Goal: Task Accomplishment & Management: Complete application form

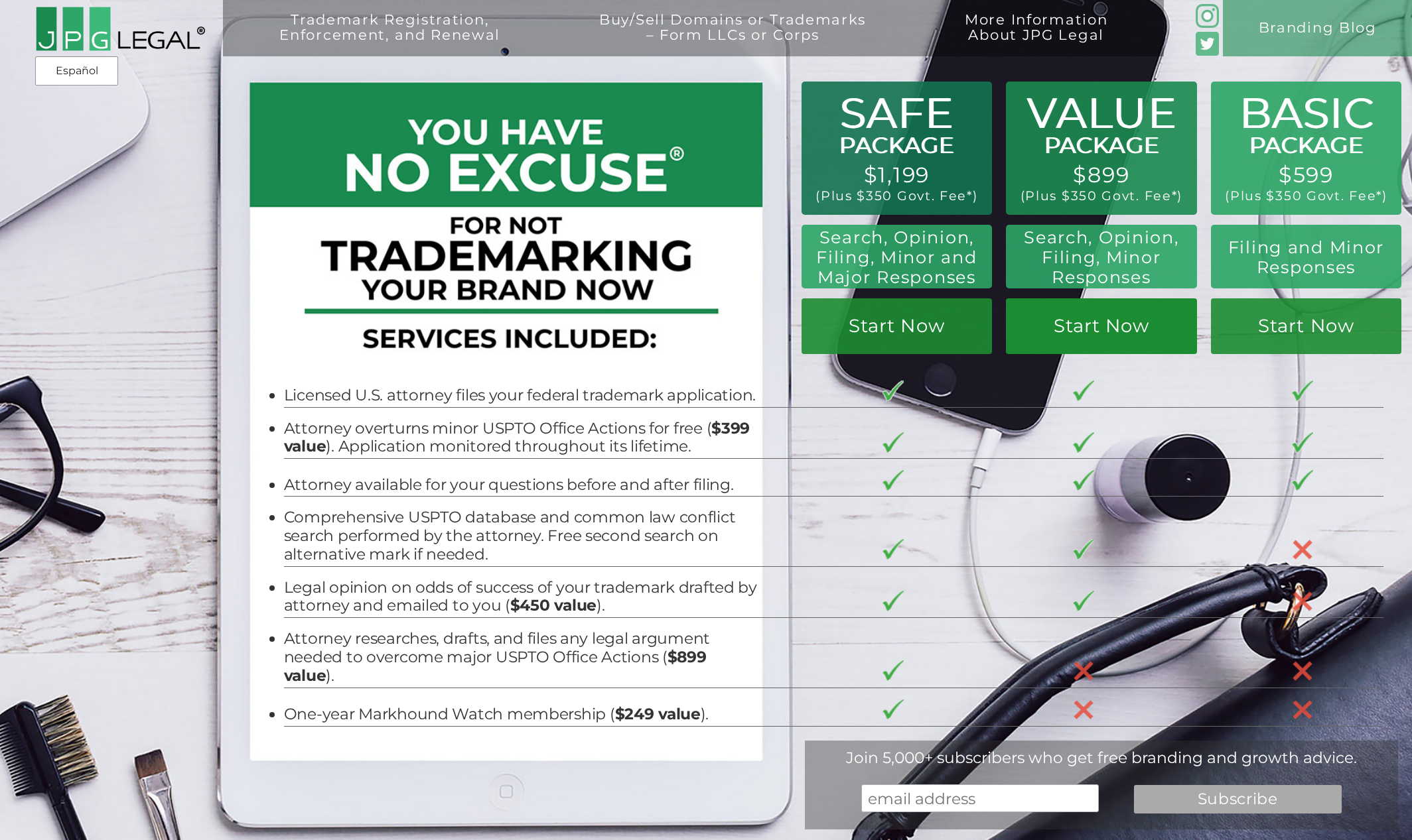
click at [1066, 328] on link "Start Now" at bounding box center [1100, 326] width 190 height 55
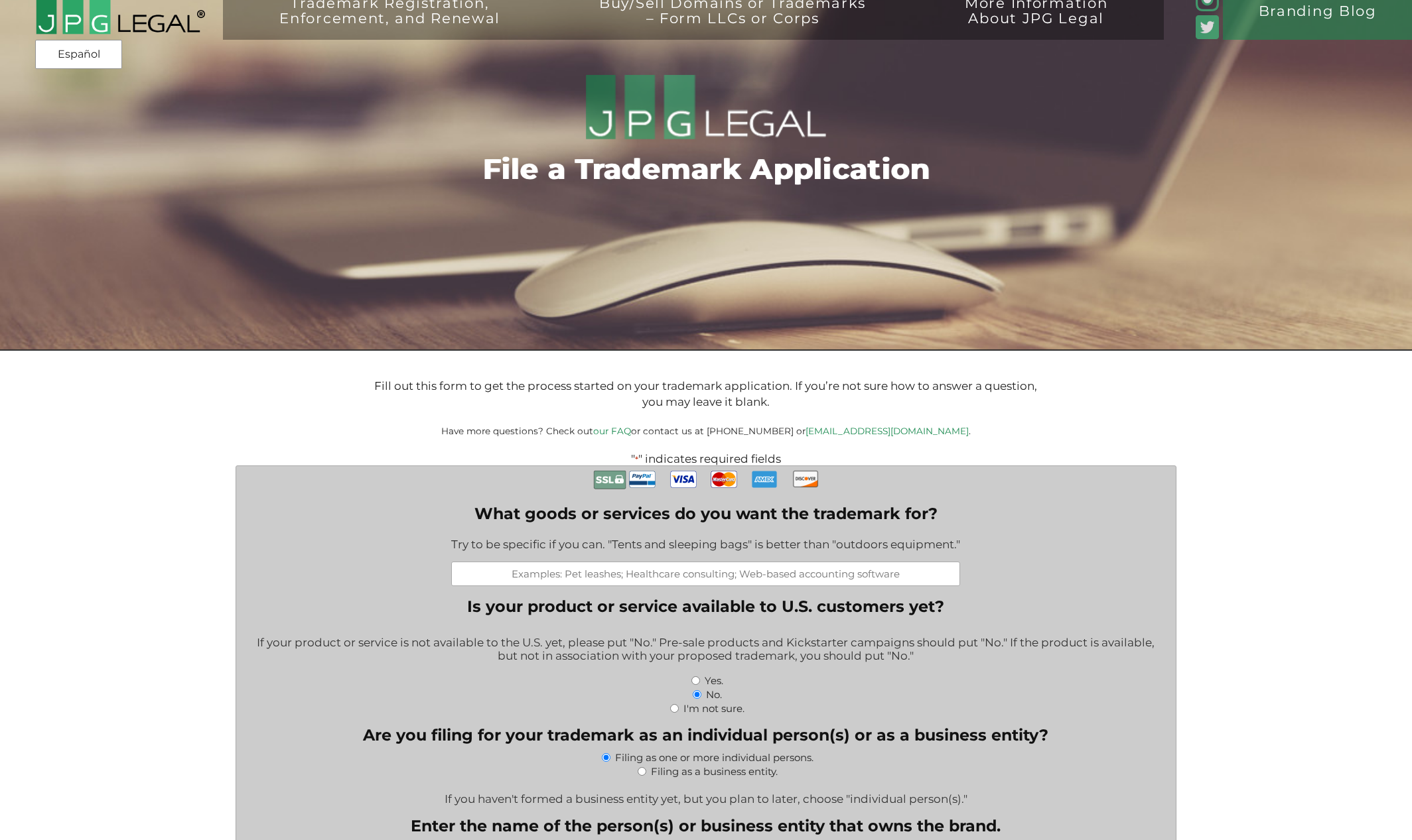
scroll to position [27, 0]
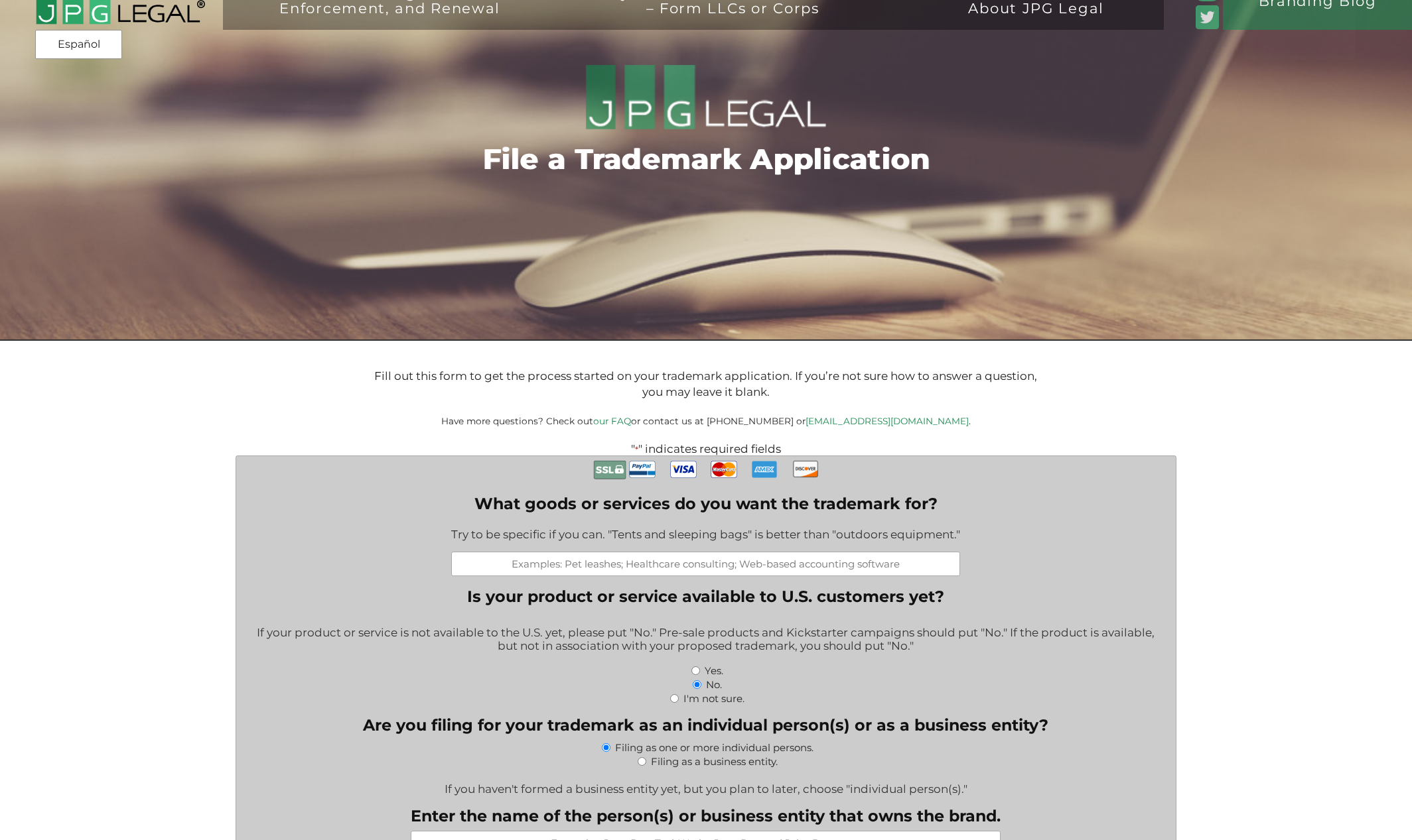
click at [522, 571] on input "What goods or services do you want the trademark for?" at bounding box center [705, 564] width 509 height 24
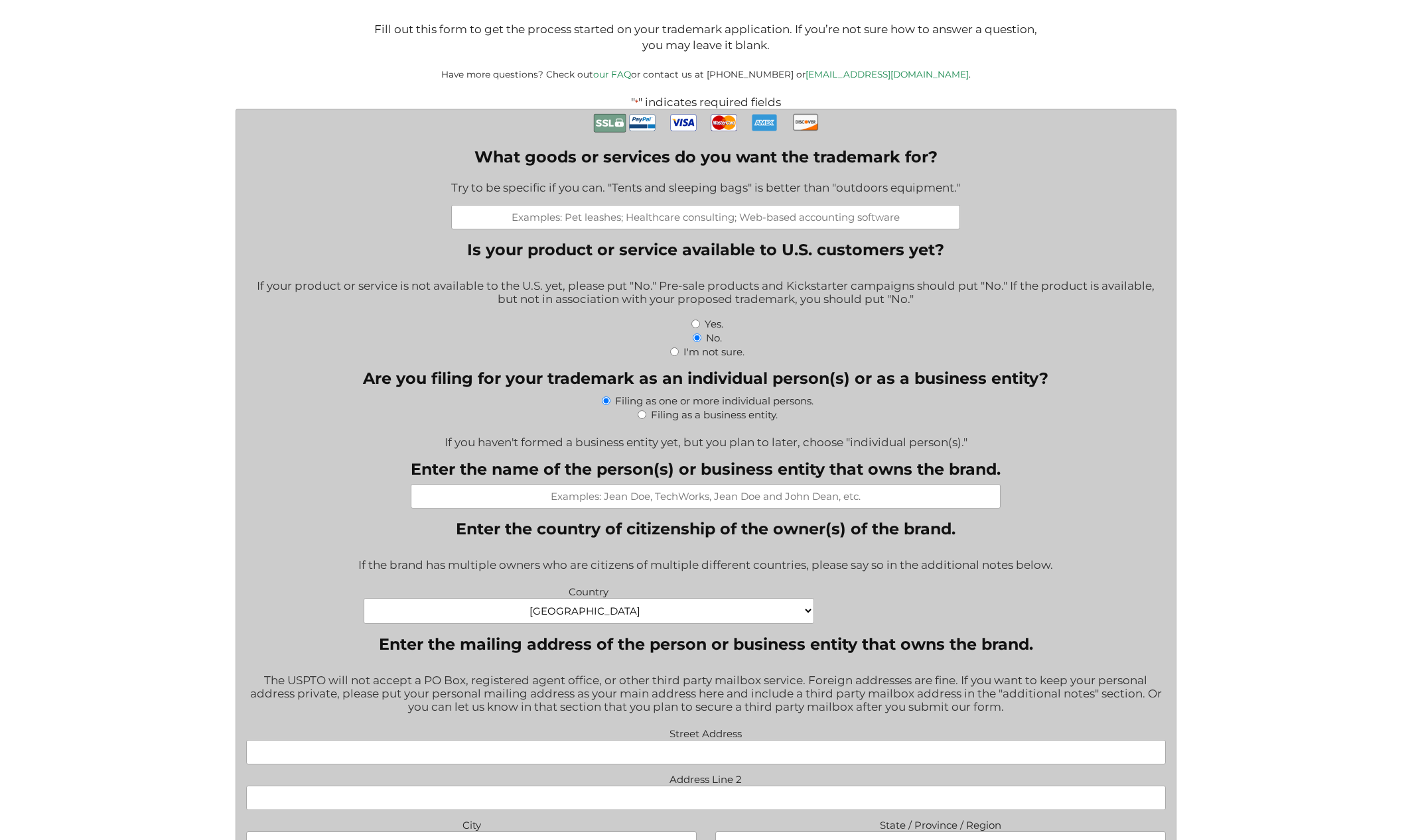
scroll to position [441, 0]
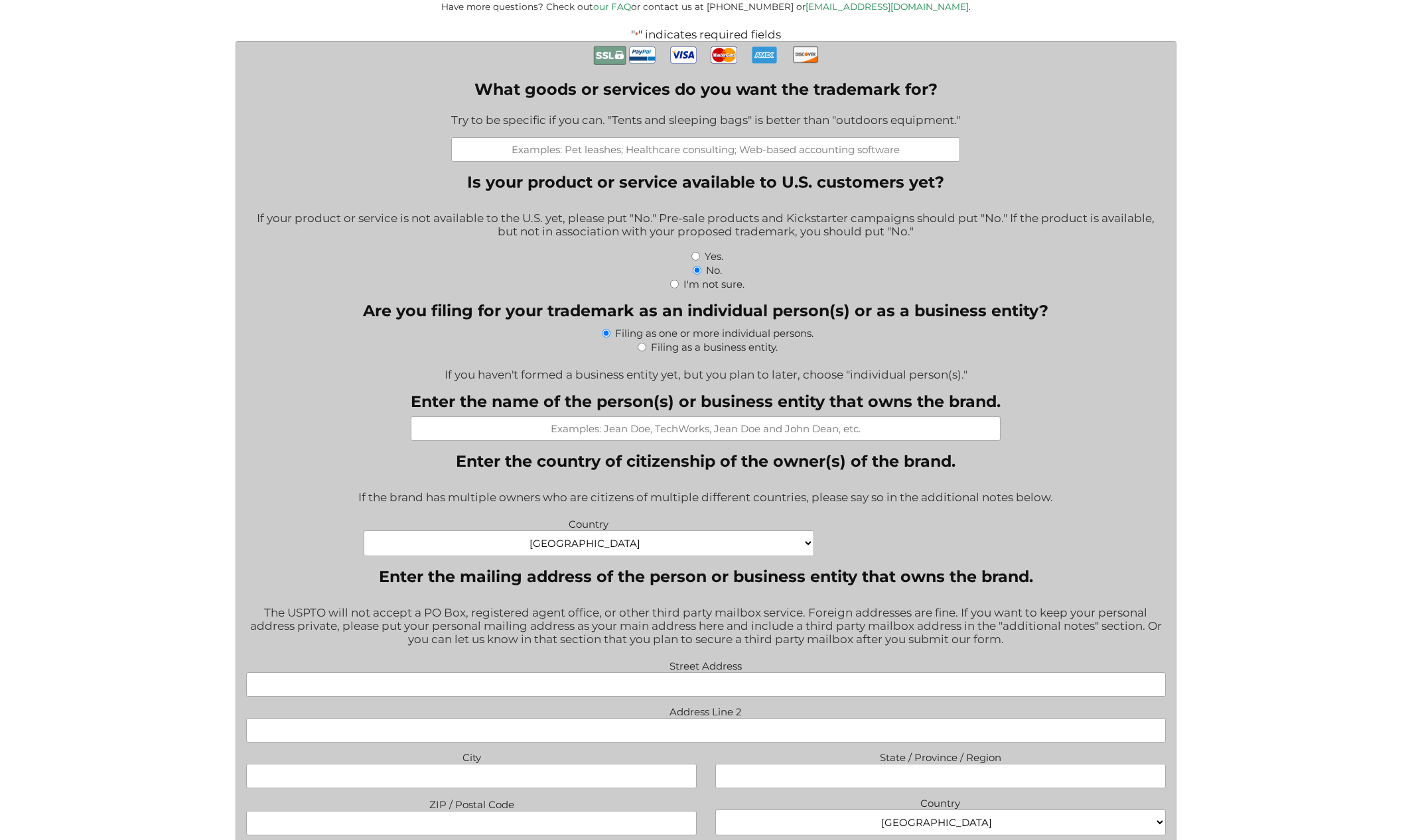
click at [684, 434] on input "Enter the name of the person(s) or business entity that owns the brand." at bounding box center [705, 428] width 590 height 24
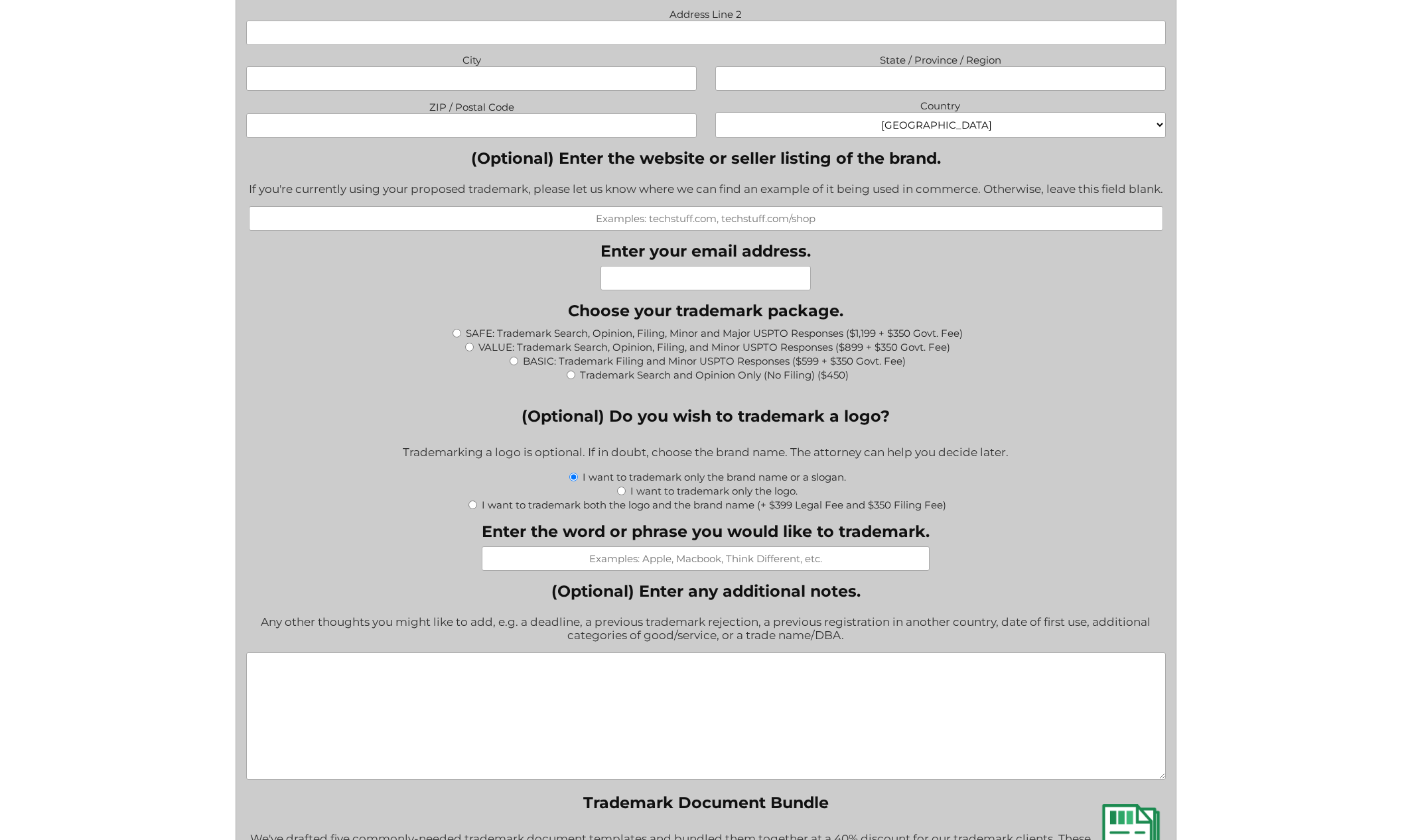
scroll to position [1147, 0]
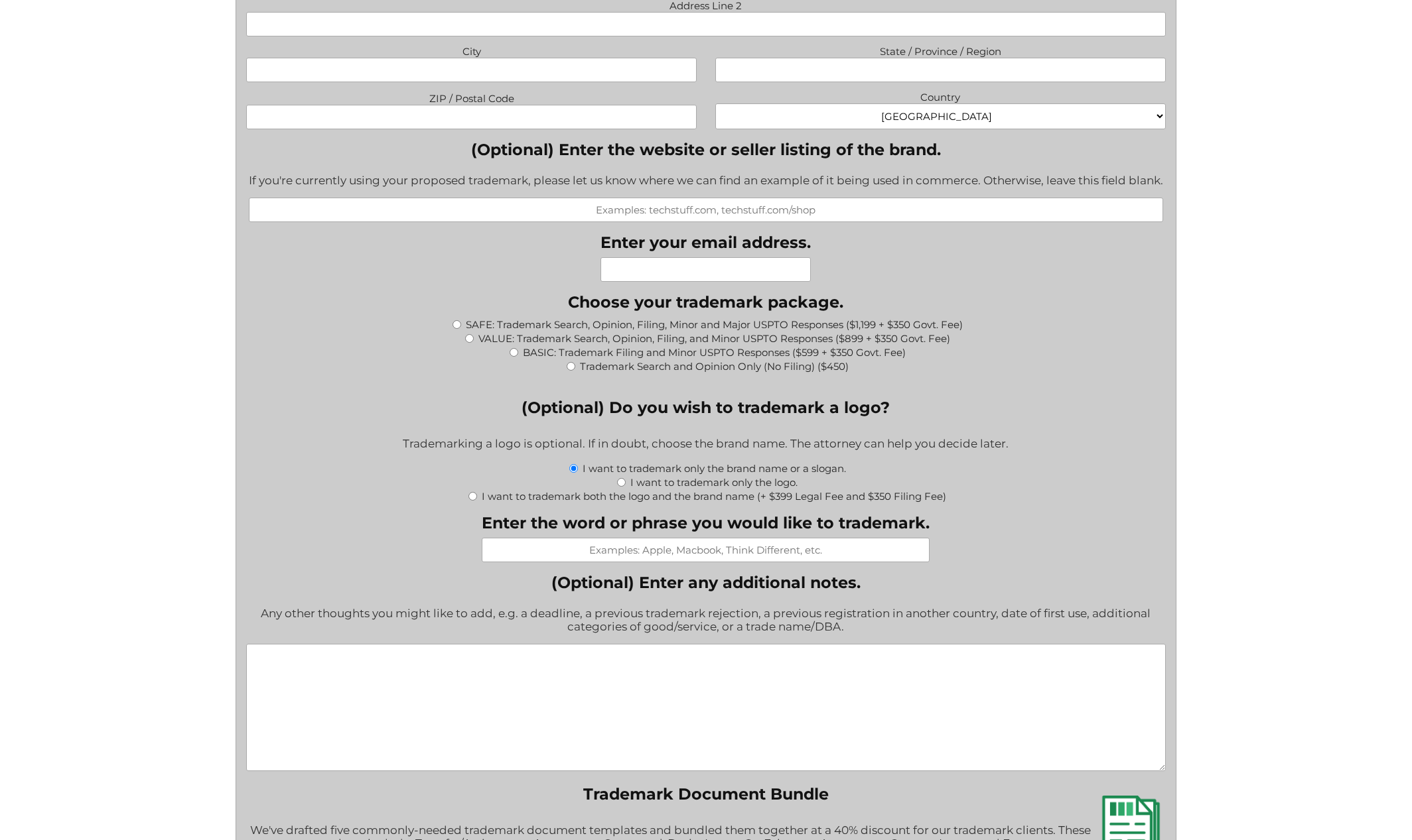
click at [628, 563] on input "Enter the word or phrase you would like to trademark." at bounding box center [705, 550] width 447 height 24
paste input "Masculinity Maximizer"
type input "Masculinity Maximizer"
click at [561, 716] on textarea "(Optional) Enter any additional notes." at bounding box center [706, 707] width 919 height 127
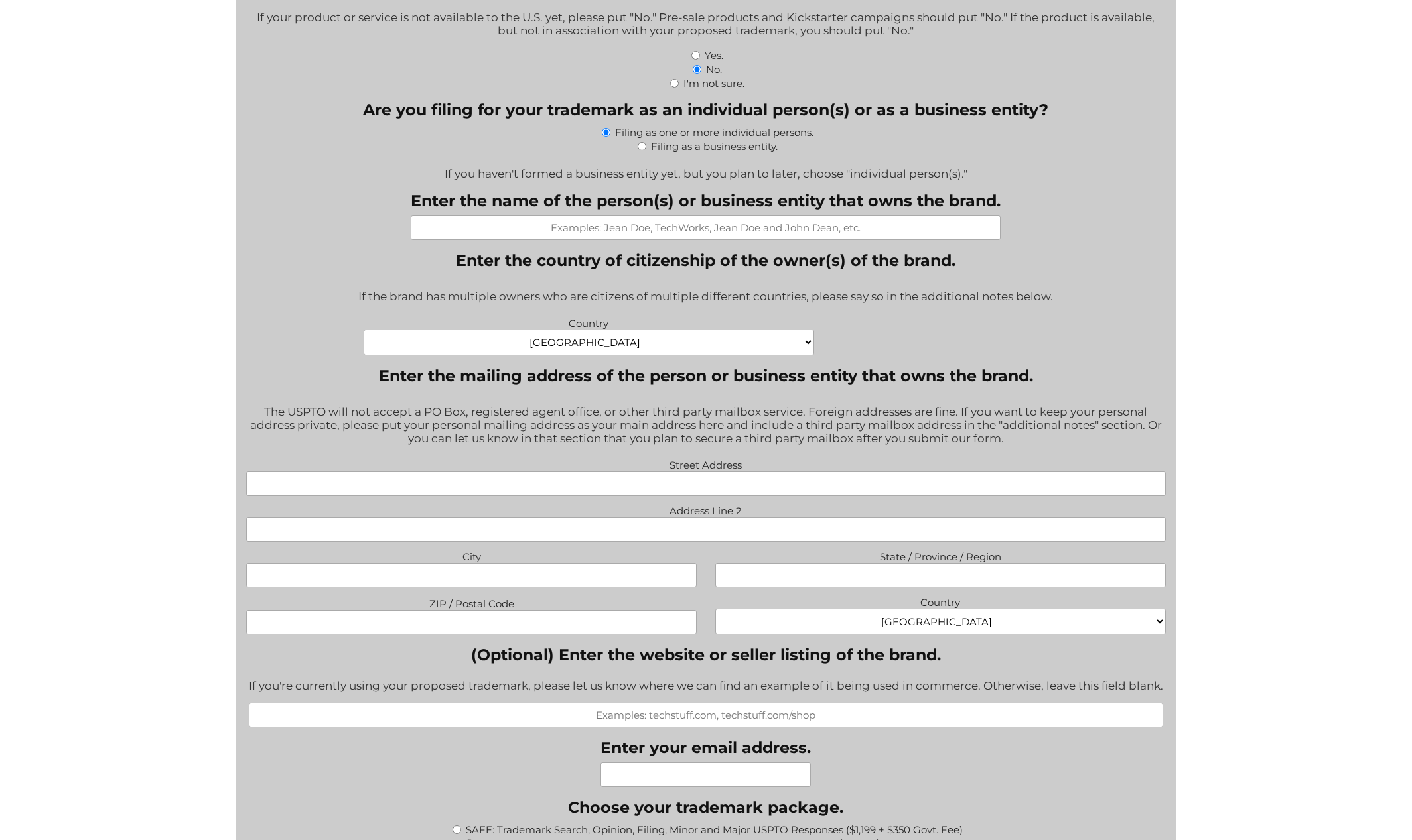
scroll to position [381, 0]
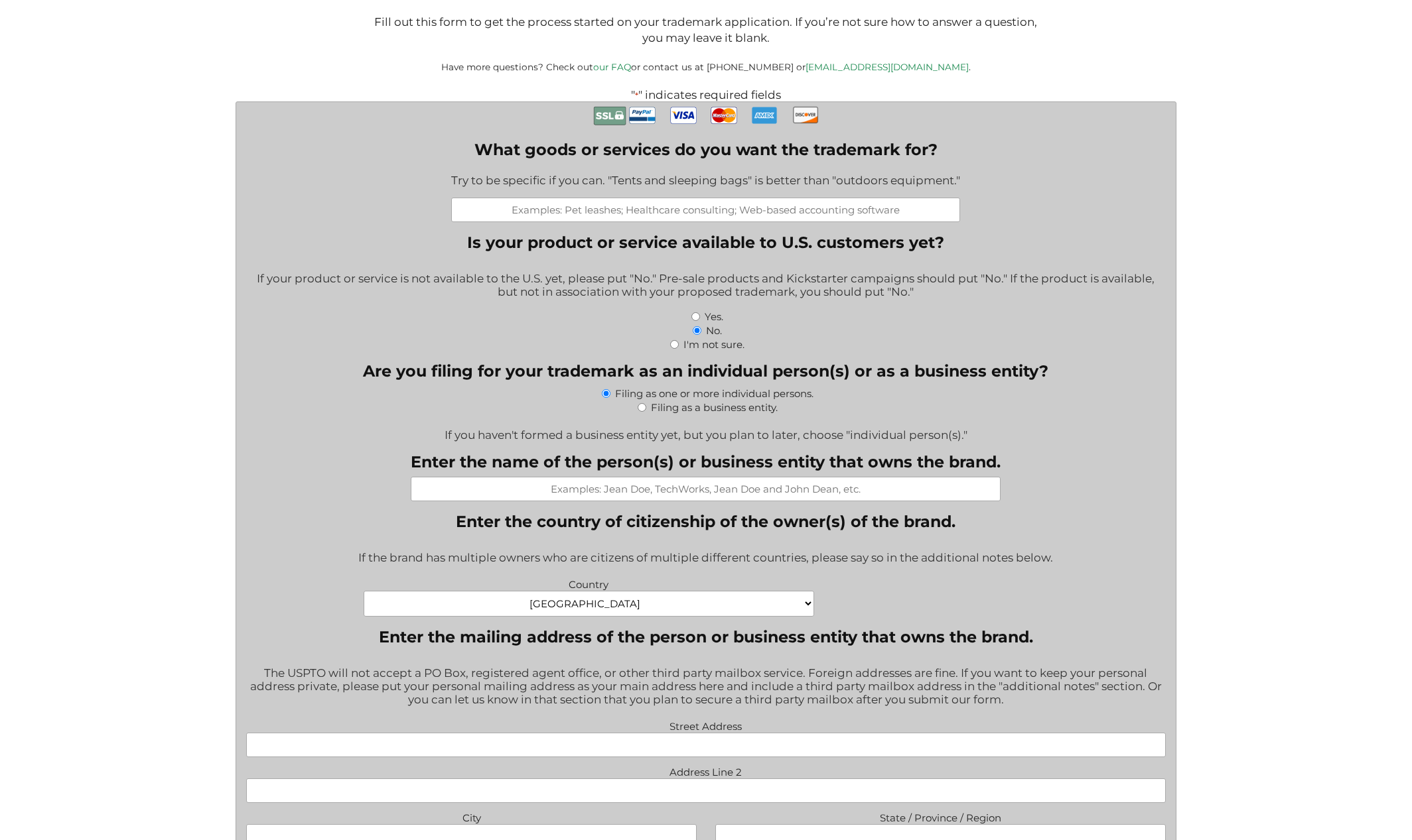
click at [656, 220] on input "What goods or services do you want the trademark for?" at bounding box center [705, 210] width 509 height 24
paste input "Dietary and nutritional supplements"
type input "Dietary and nutritional supplements"
click at [696, 321] on input "Yes." at bounding box center [695, 316] width 8 height 8
radio input "true"
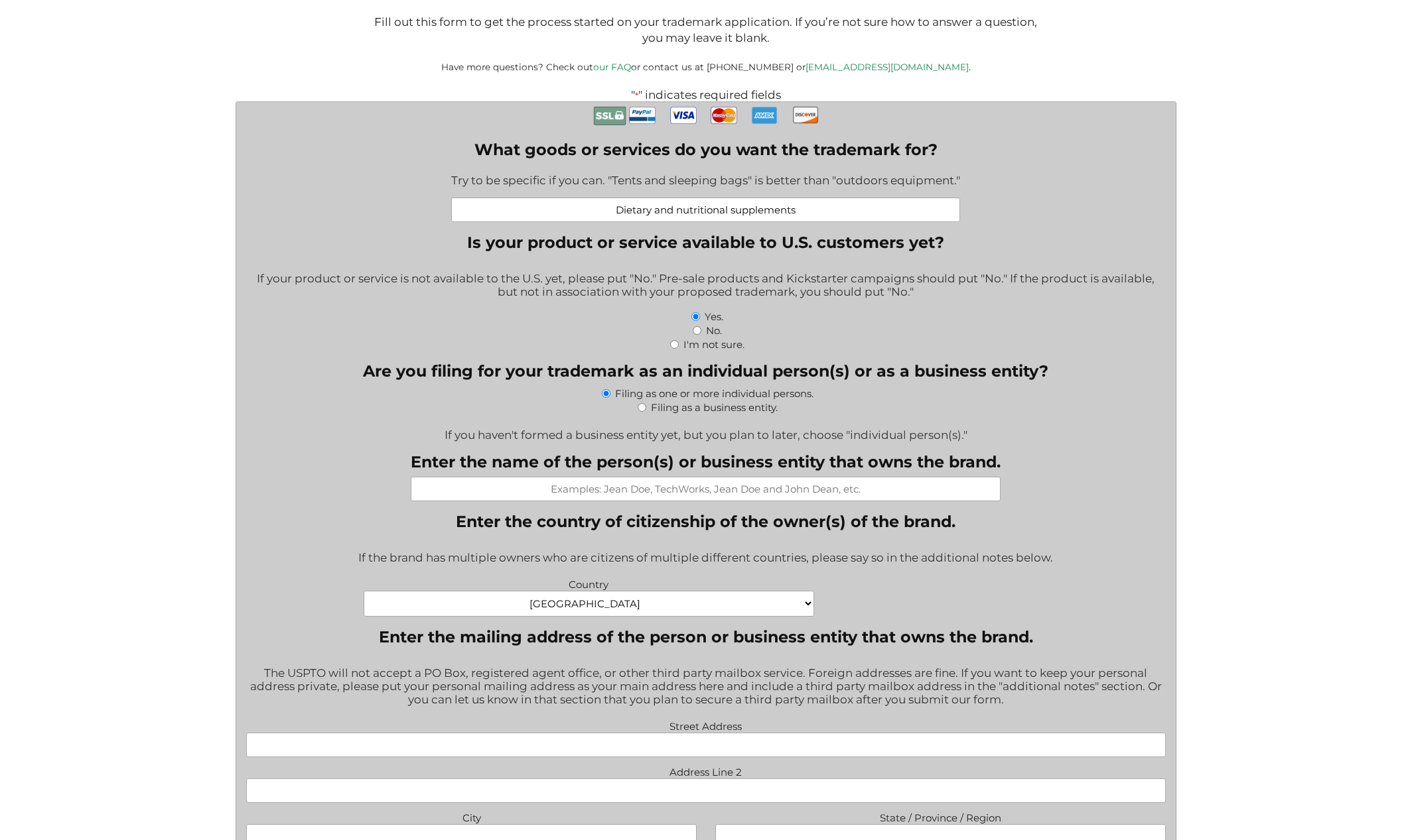
click at [645, 412] on div "Filing as a business entity." at bounding box center [706, 406] width 919 height 14
click at [641, 412] on input "Filing as a business entity." at bounding box center [642, 407] width 8 height 8
radio input "true"
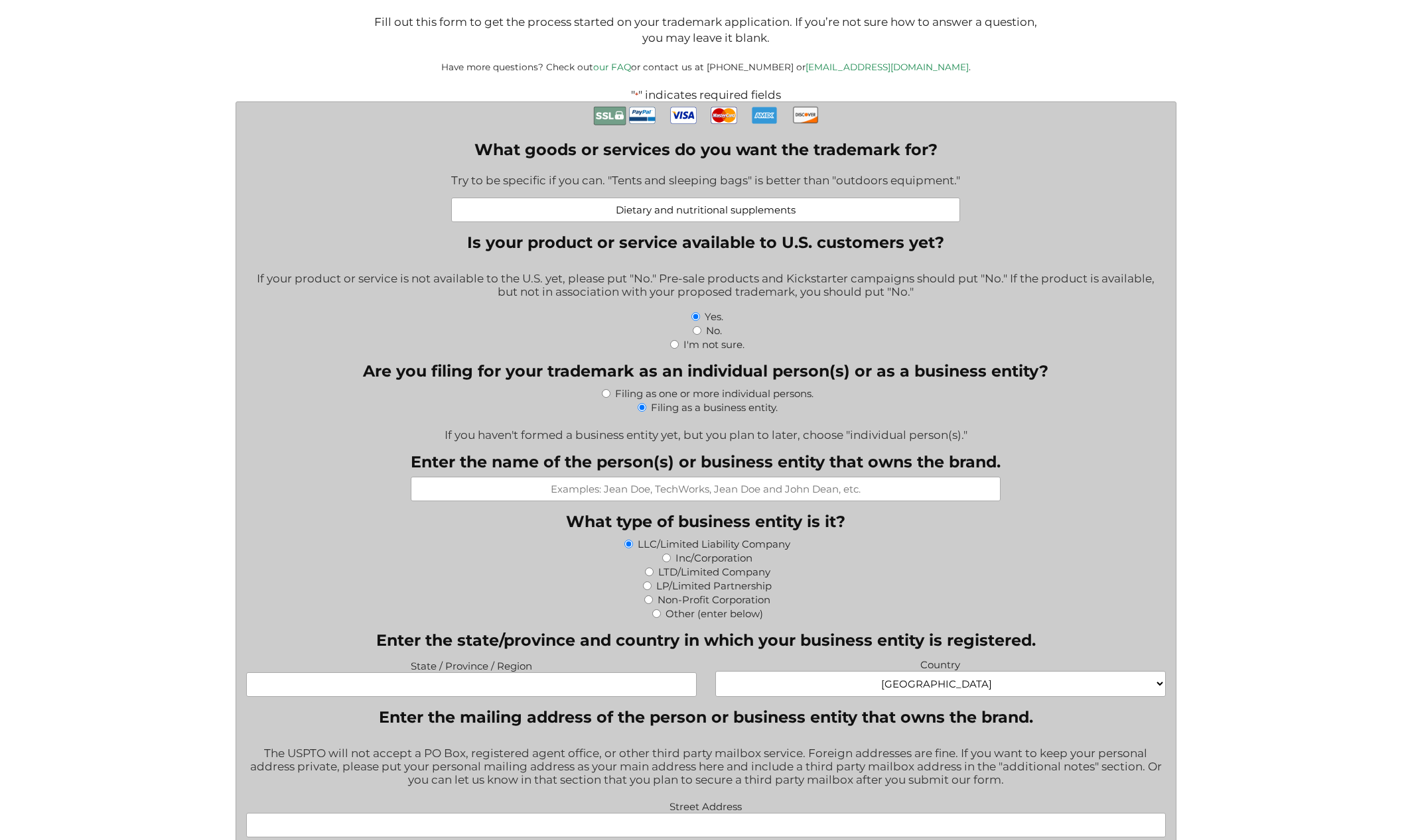
click at [646, 495] on input "Enter the name of the person(s) or business entity that owns the brand." at bounding box center [705, 489] width 590 height 24
paste input "BENSCH HOLDINGS, LLC"
type input "BENSCH HOLDINGS, LLC"
click at [520, 688] on input "State / Province / Region" at bounding box center [472, 685] width 450 height 24
paste input "SHERIDAN"
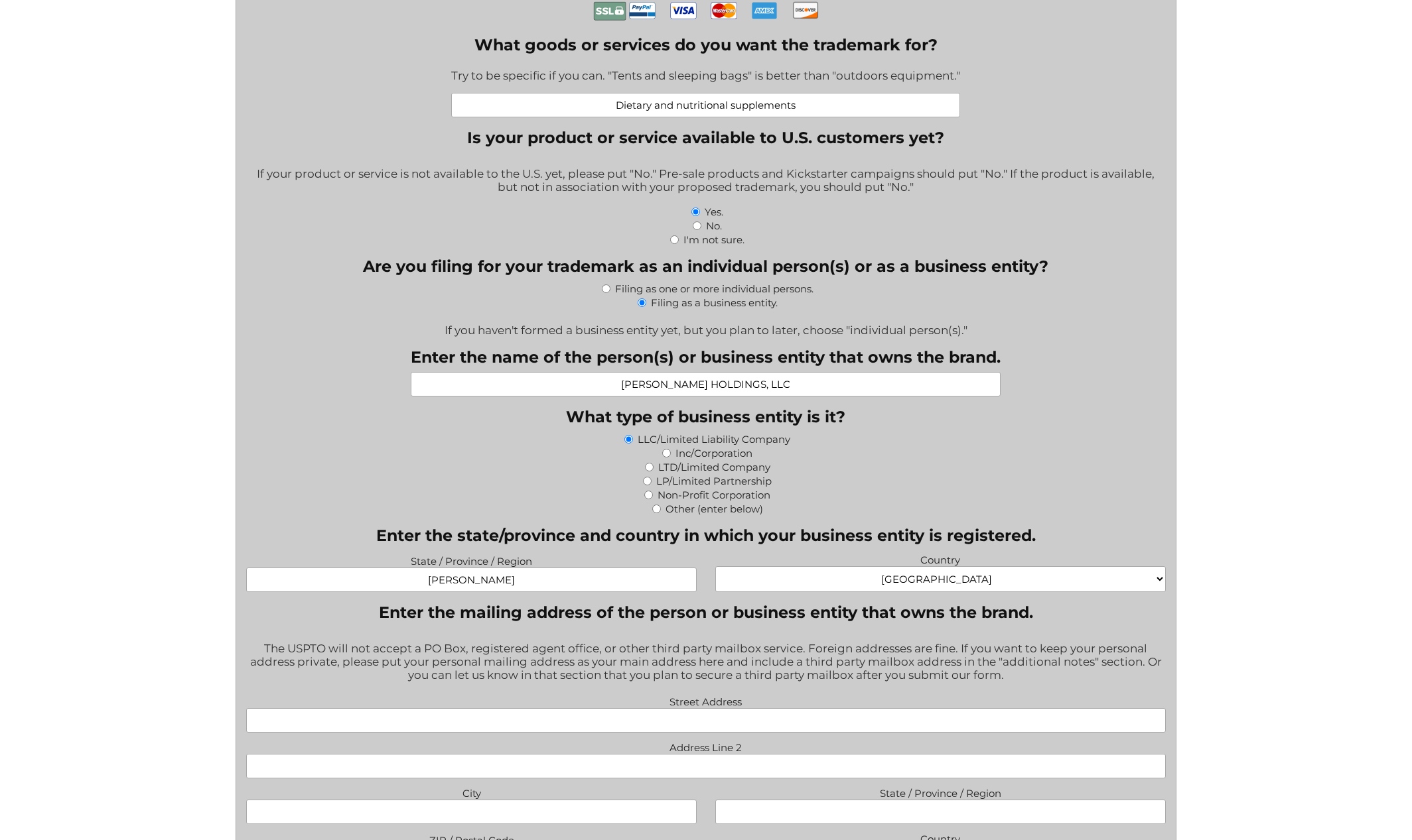
scroll to position [556, 0]
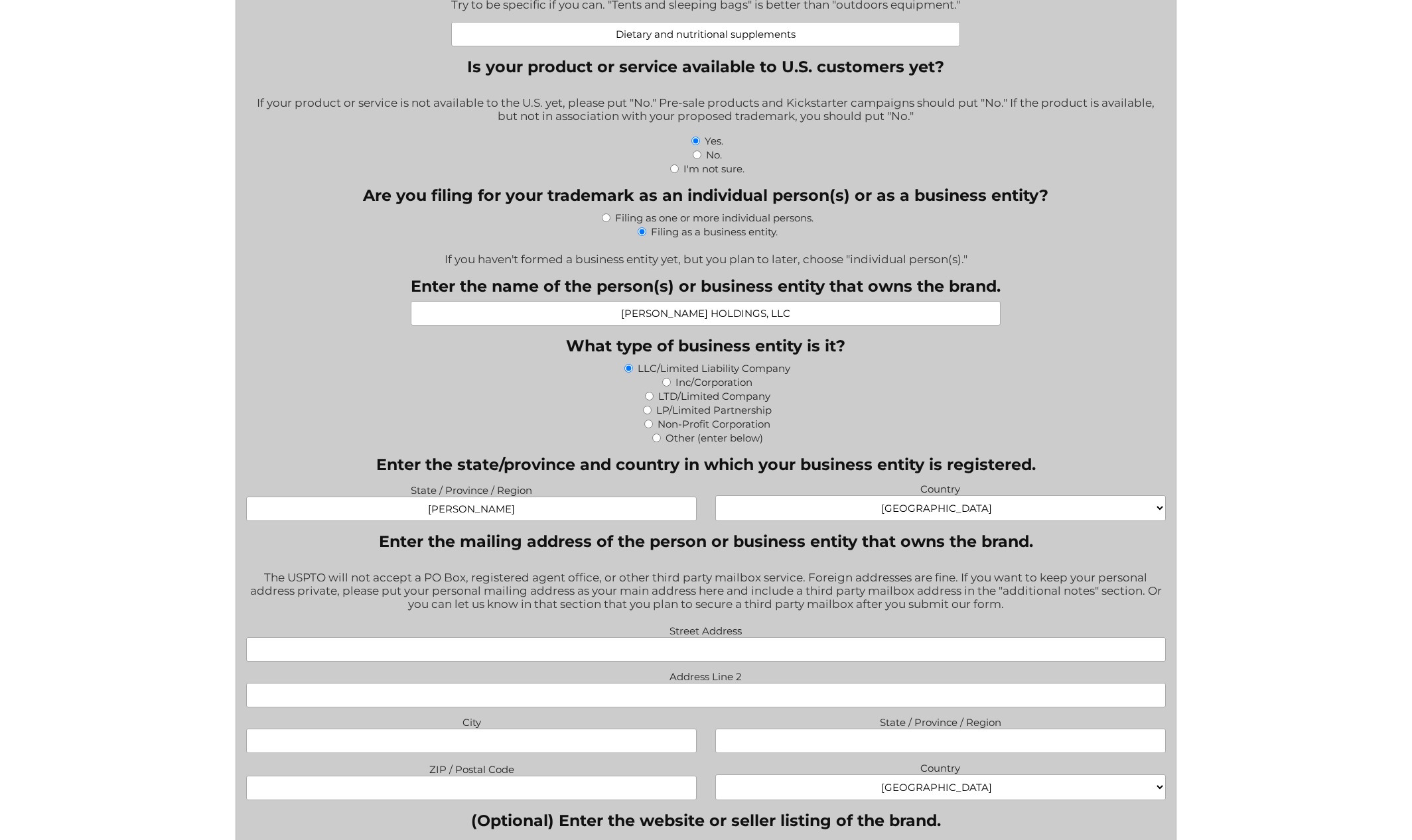
type input "SHERIDAN"
click at [601, 647] on input "Street Address" at bounding box center [706, 650] width 919 height 24
paste input "30 N Gould St OFFICE #11483"
drag, startPoint x: 769, startPoint y: 654, endPoint x: 706, endPoint y: 652, distance: 63.0
click at [706, 652] on input "30 N Gould St OFFICE #11483" at bounding box center [706, 650] width 919 height 24
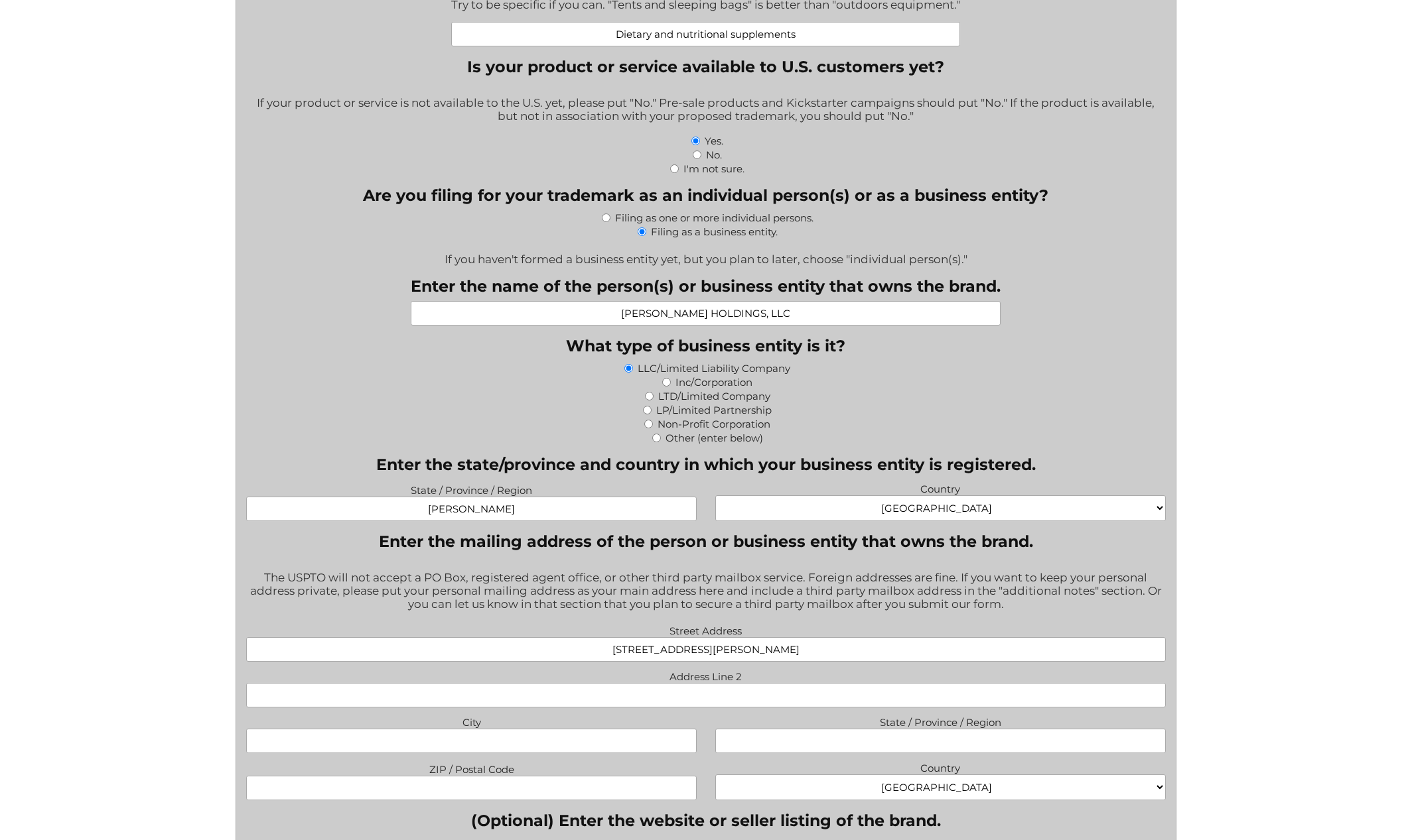
type input "30 N Gould St"
click at [755, 688] on input "Address Line 2" at bounding box center [706, 695] width 919 height 24
paste input "OFFICE #11483"
type input "OFFICE #11483"
click at [506, 516] on input "SHERIDAN" at bounding box center [472, 509] width 450 height 24
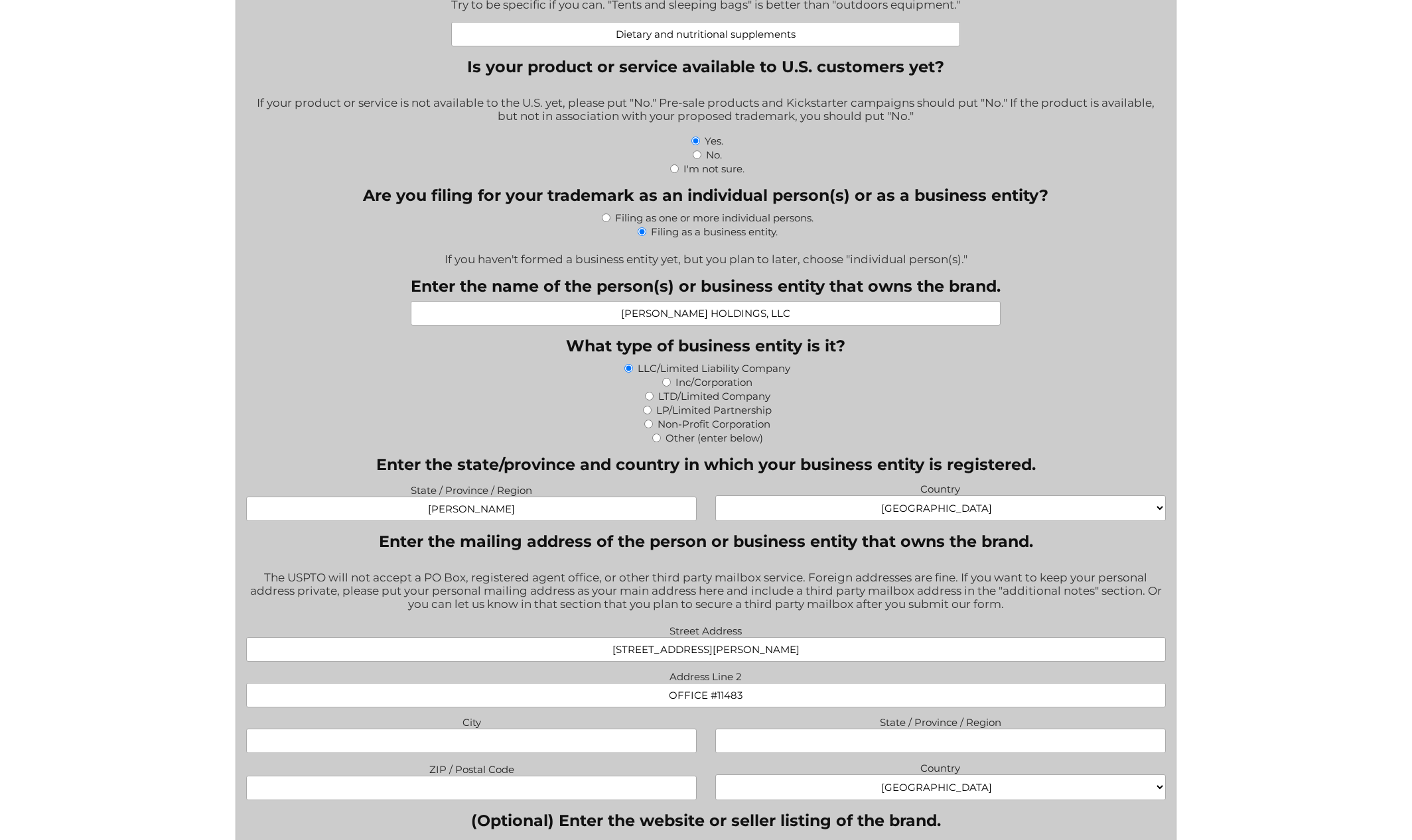
click at [506, 516] on input "SHERIDAN" at bounding box center [472, 509] width 450 height 24
type input "WYOMING"
click at [494, 747] on input "City" at bounding box center [472, 741] width 450 height 24
type input "SHERIDAN"
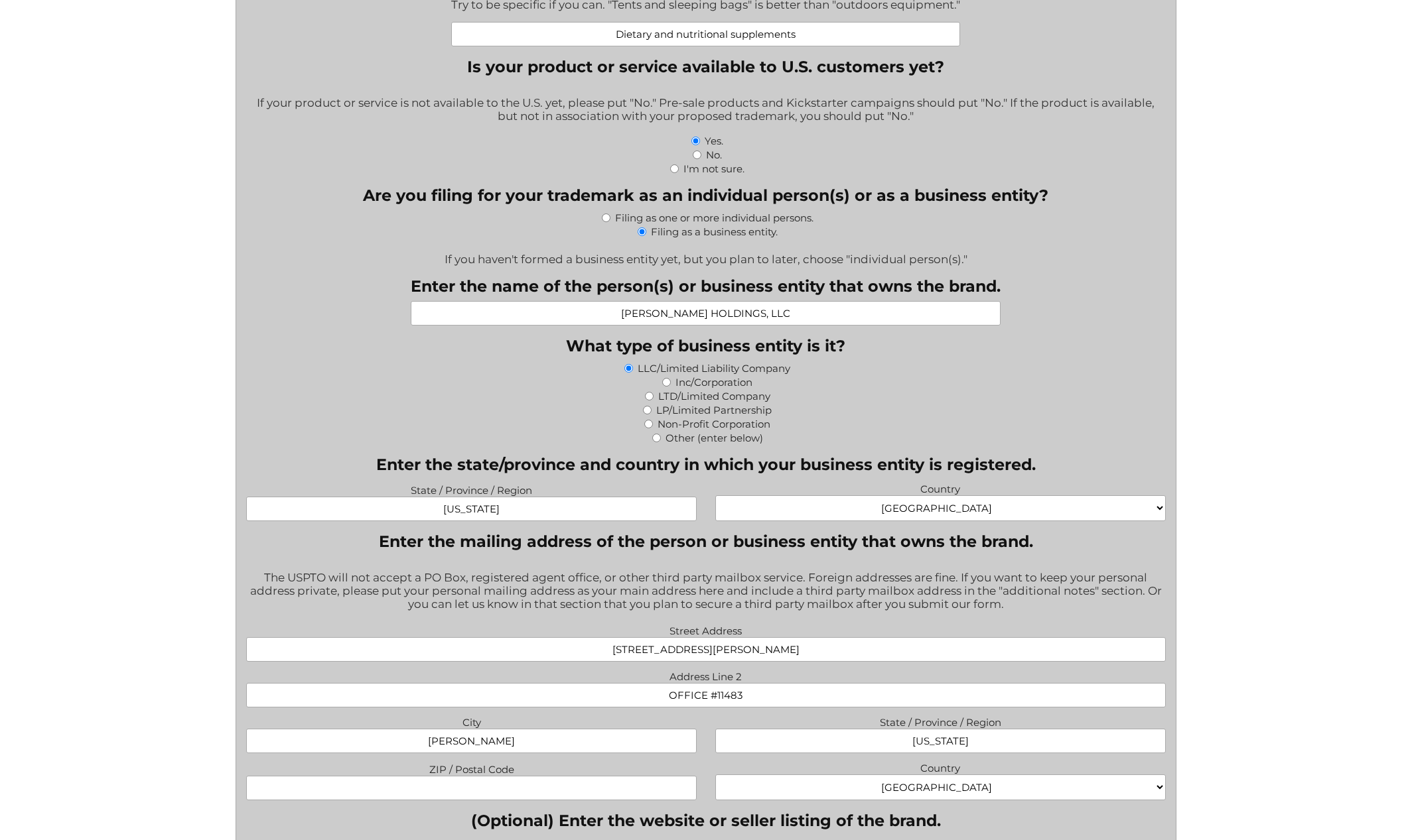
type input "WYOMING"
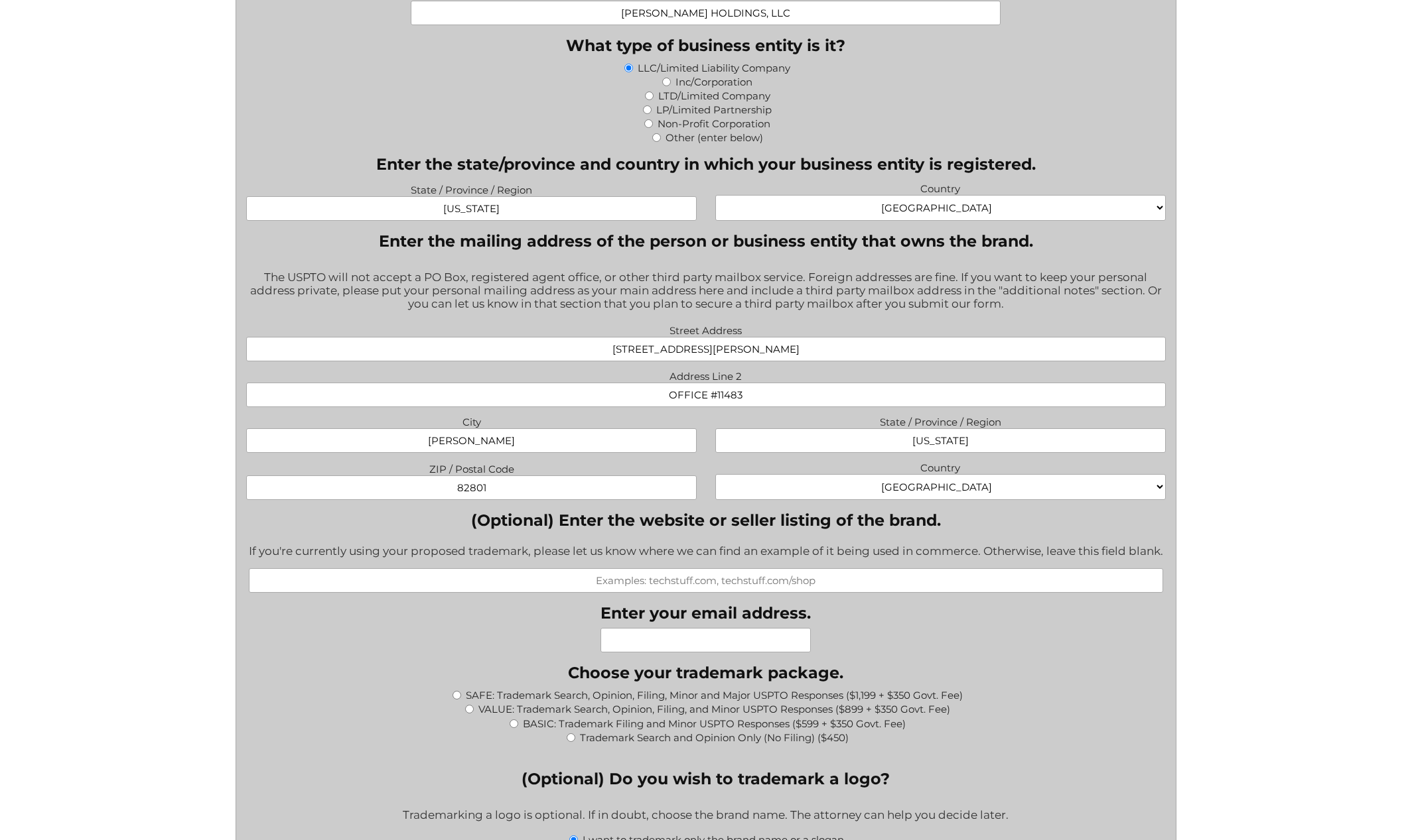
scroll to position [925, 0]
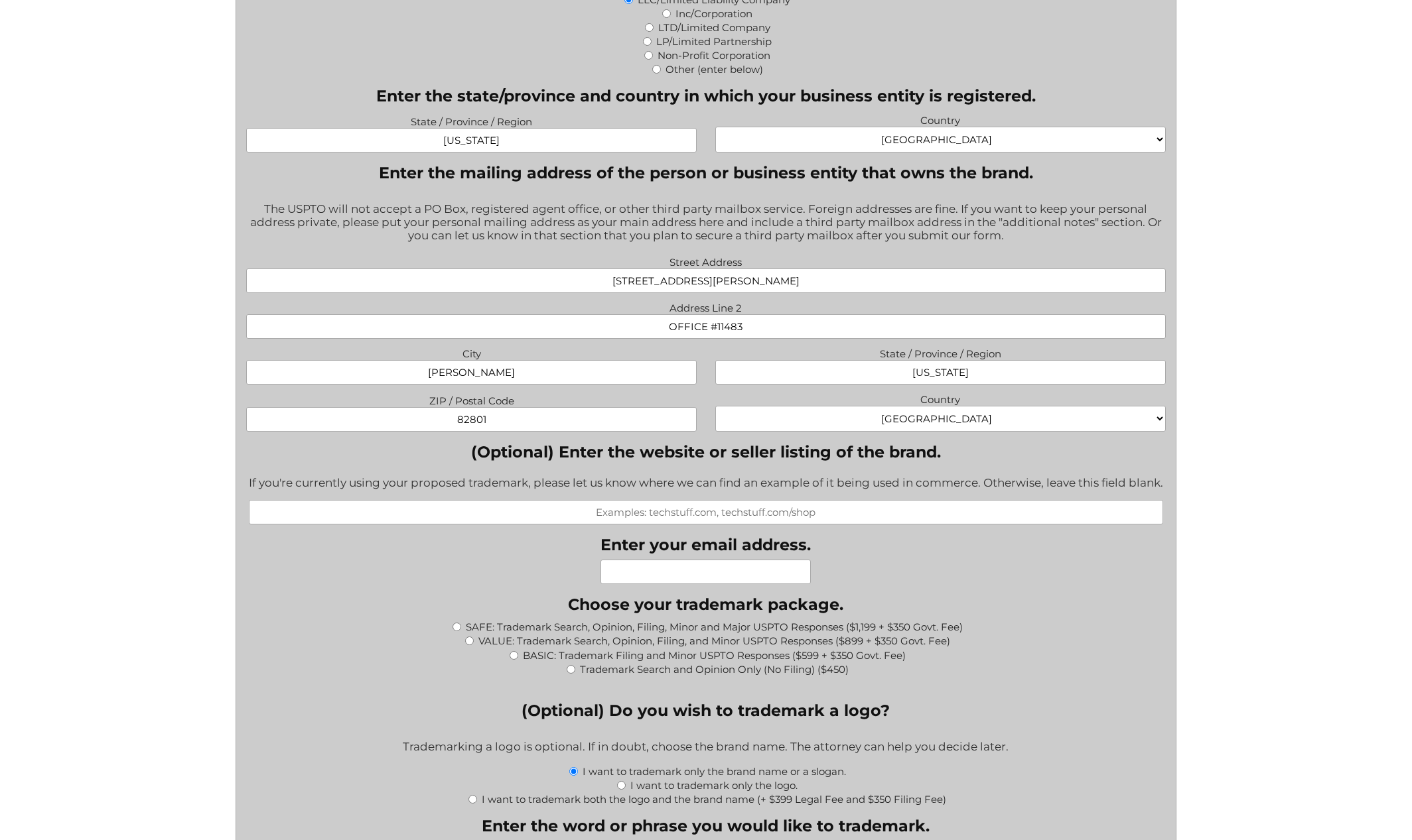
type input "82801"
click at [685, 581] on input "Enter your email address." at bounding box center [705, 572] width 210 height 24
click at [738, 580] on input "Enter your email address." at bounding box center [705, 572] width 210 height 24
type input "C"
type input "contact@bensch.holdings"
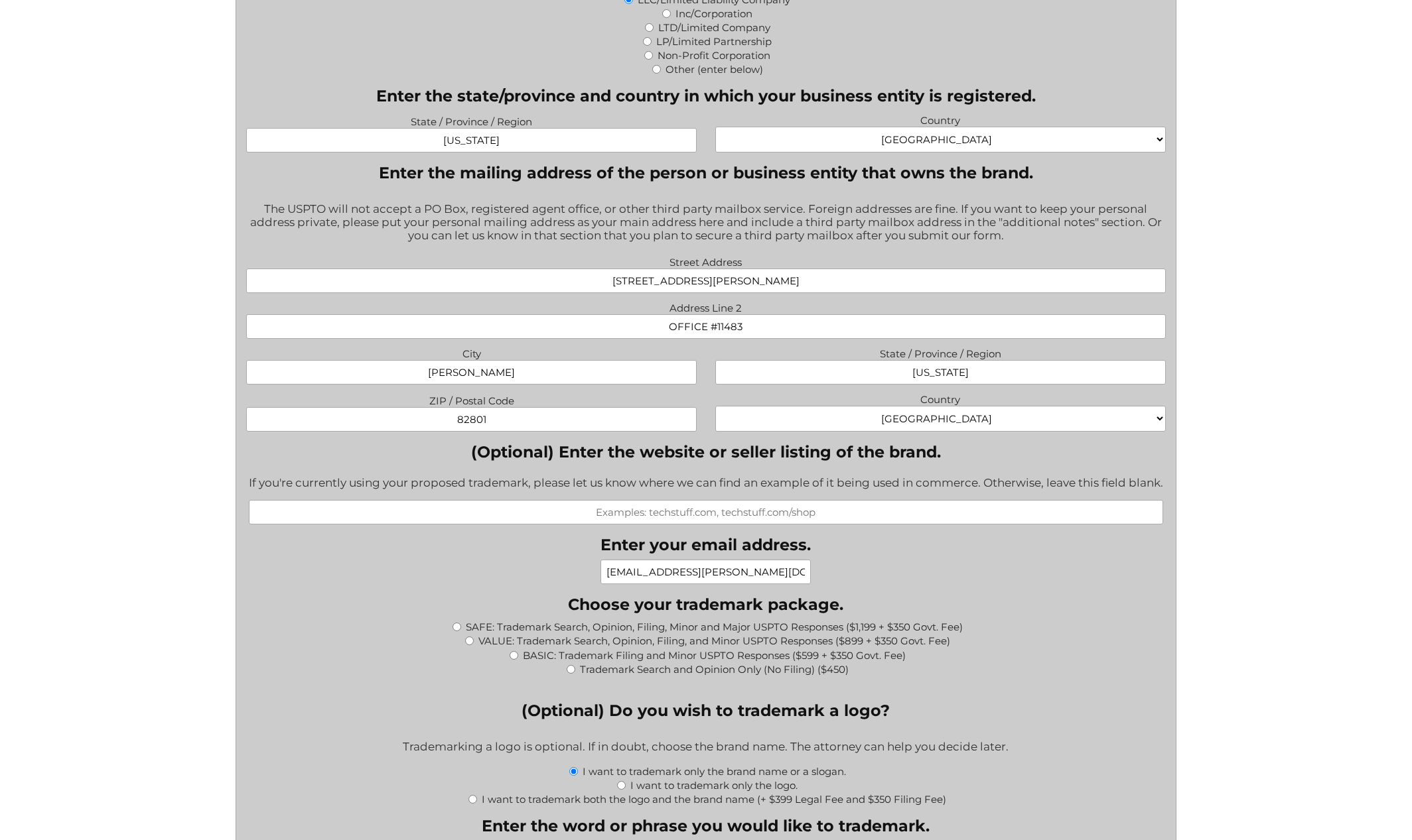
click at [468, 645] on input "VALUE: Trademark Search, Opinion, Filing, and Minor USPTO Responses ($899 + $35…" at bounding box center [469, 641] width 8 height 8
radio input "true"
type input "$1,249.00"
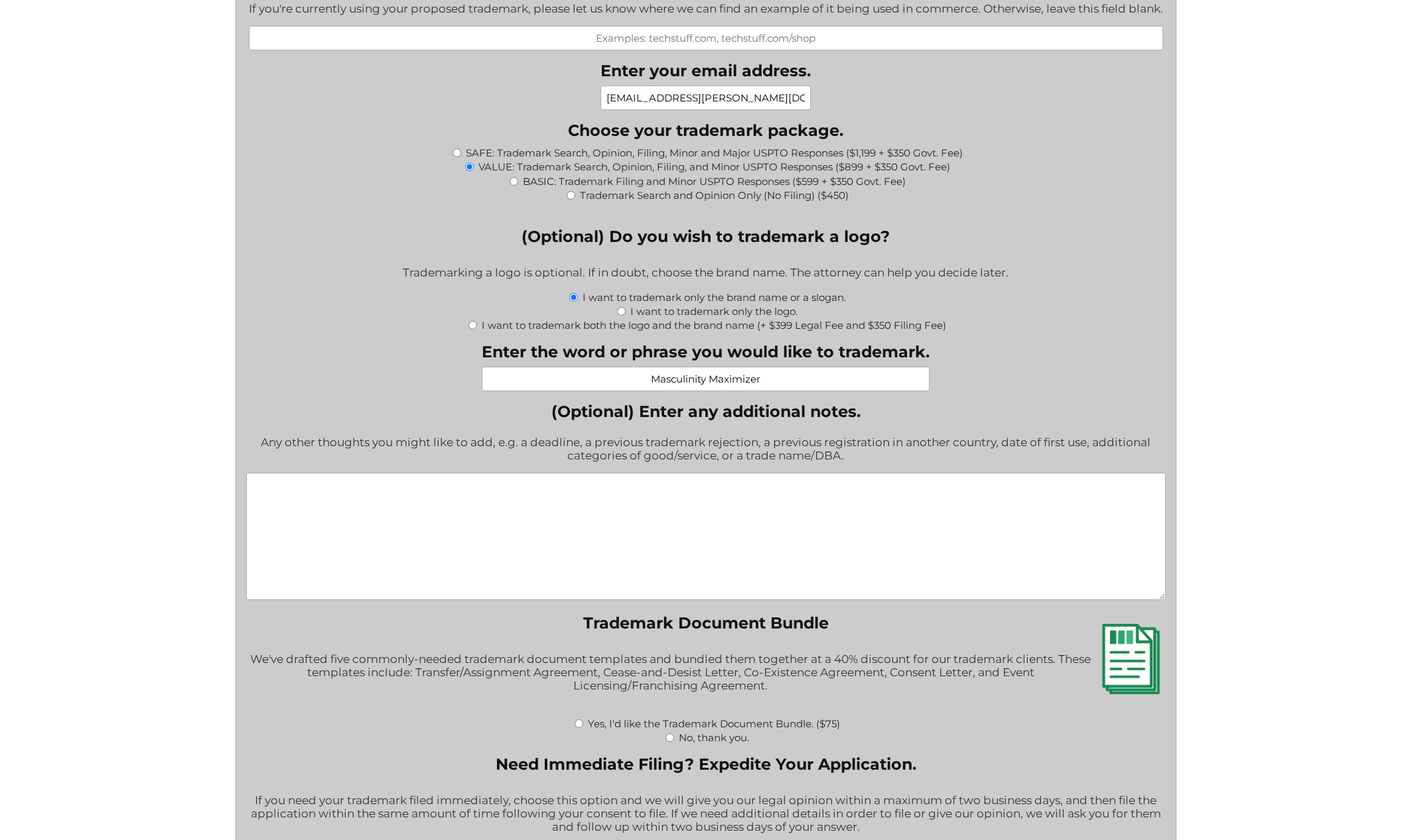
scroll to position [1383, 0]
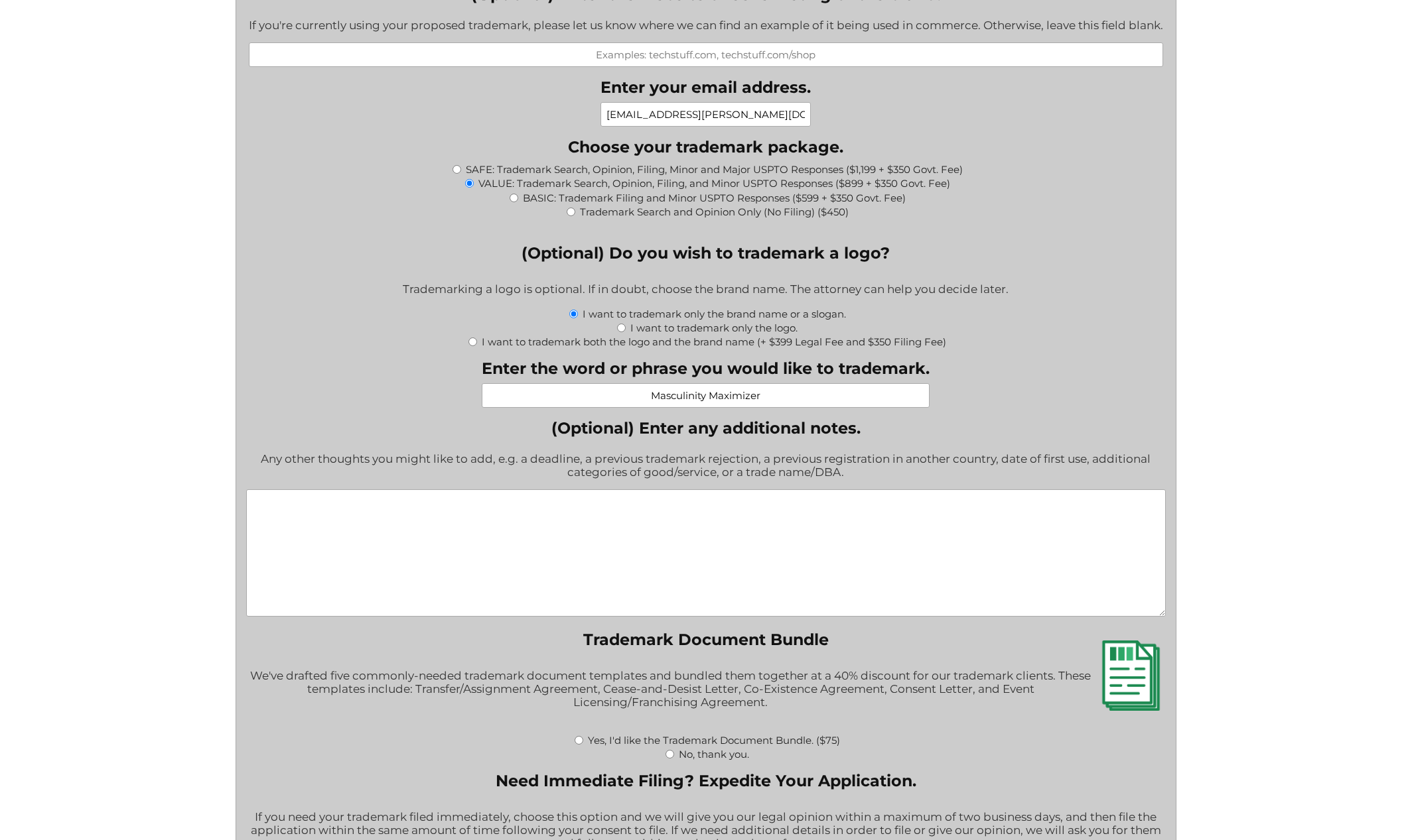
click at [482, 582] on textarea "(Optional) Enter any additional notes." at bounding box center [706, 553] width 919 height 127
click at [692, 760] on label "No, thank you." at bounding box center [714, 754] width 71 height 13
click at [674, 759] on input "No, thank you." at bounding box center [669, 754] width 8 height 8
radio input "true"
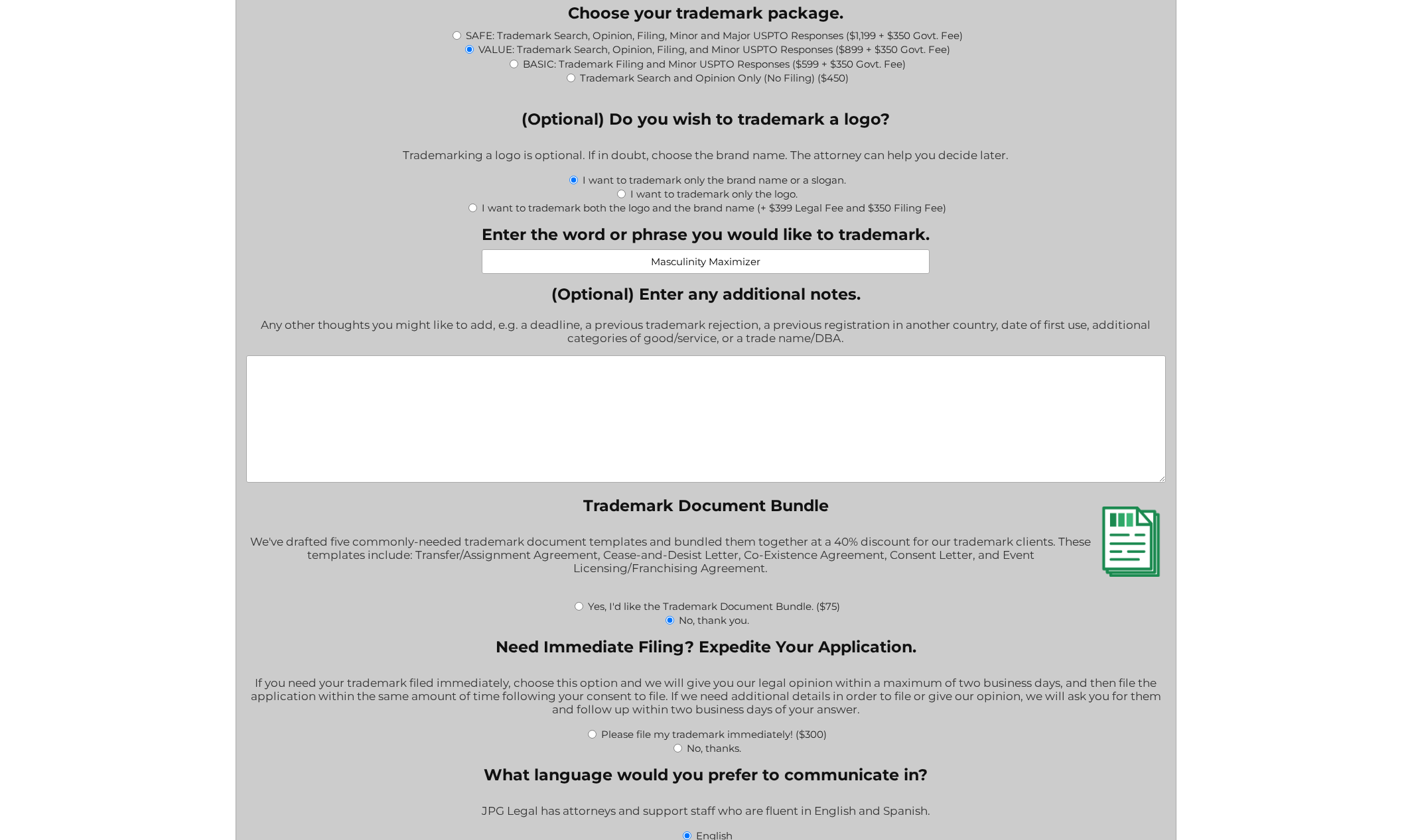
scroll to position [1534, 0]
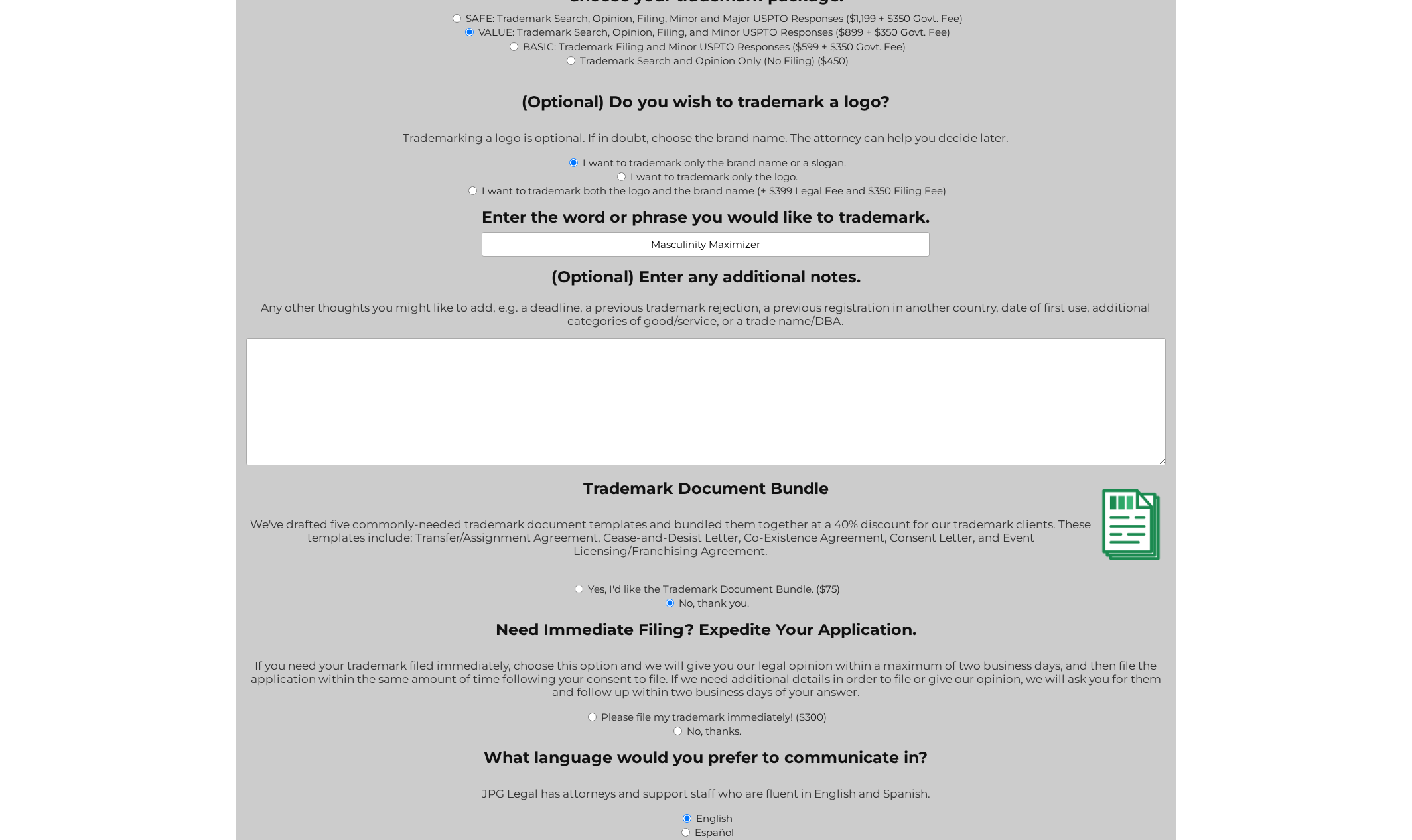
click at [698, 738] on label "No, thanks." at bounding box center [714, 731] width 55 height 13
click at [682, 735] on input "No, thanks." at bounding box center [677, 731] width 8 height 8
radio input "true"
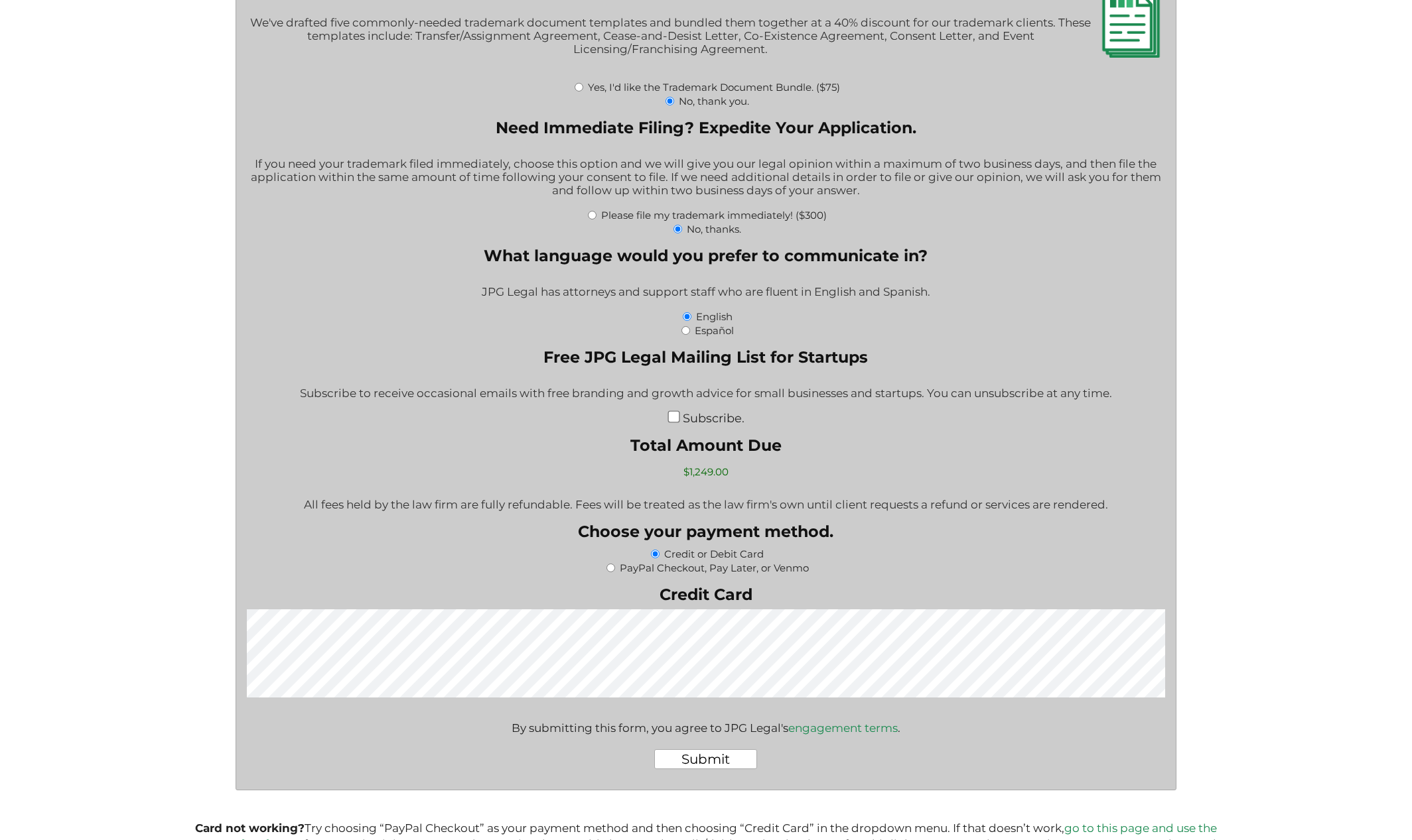
scroll to position [2153, 0]
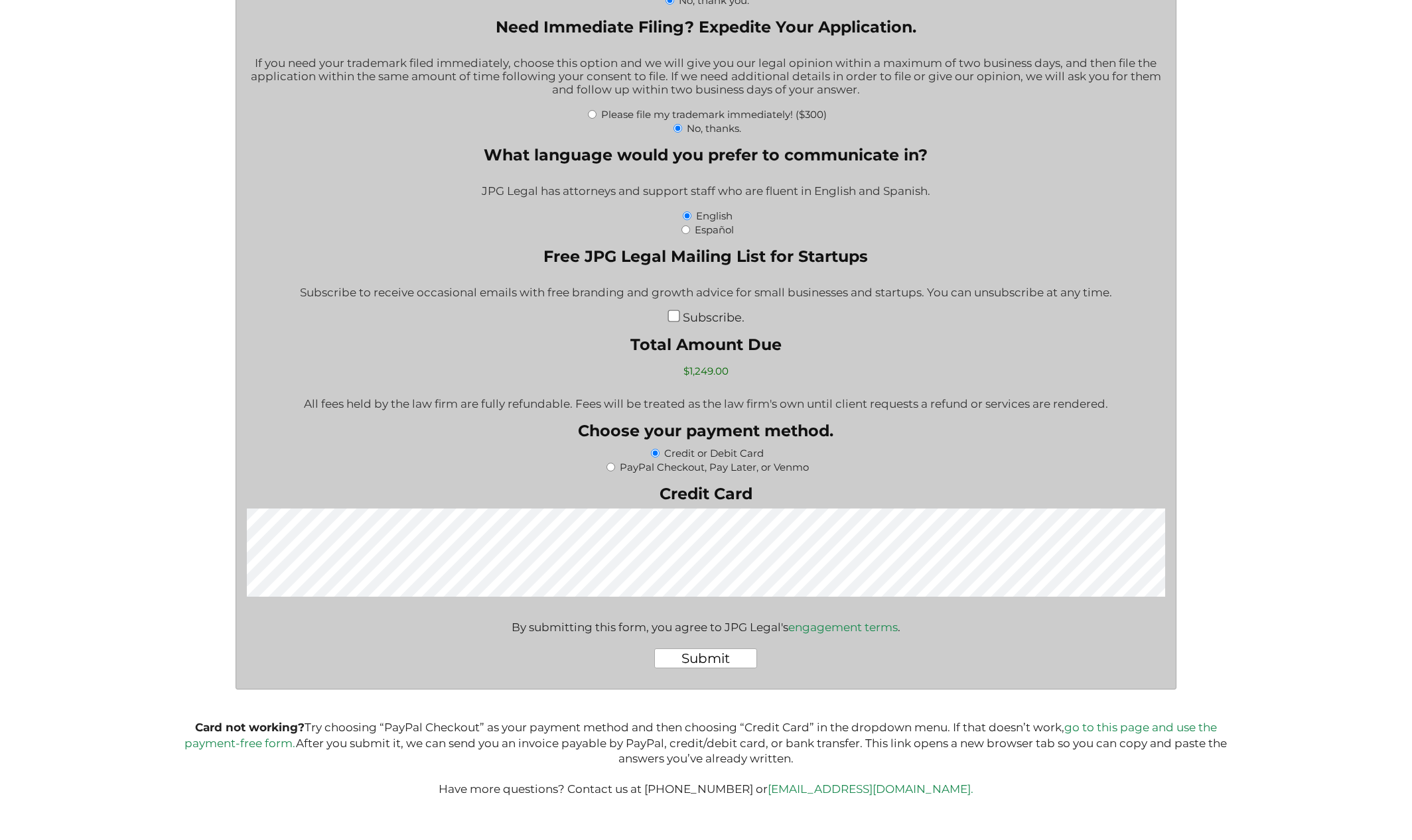
click at [711, 472] on label "PayPal Checkout, Pay Later, or Venmo" at bounding box center [714, 467] width 189 height 13
click at [615, 472] on input "PayPal Checkout, Pay Later, or Venmo" at bounding box center [610, 467] width 8 height 8
radio input "true"
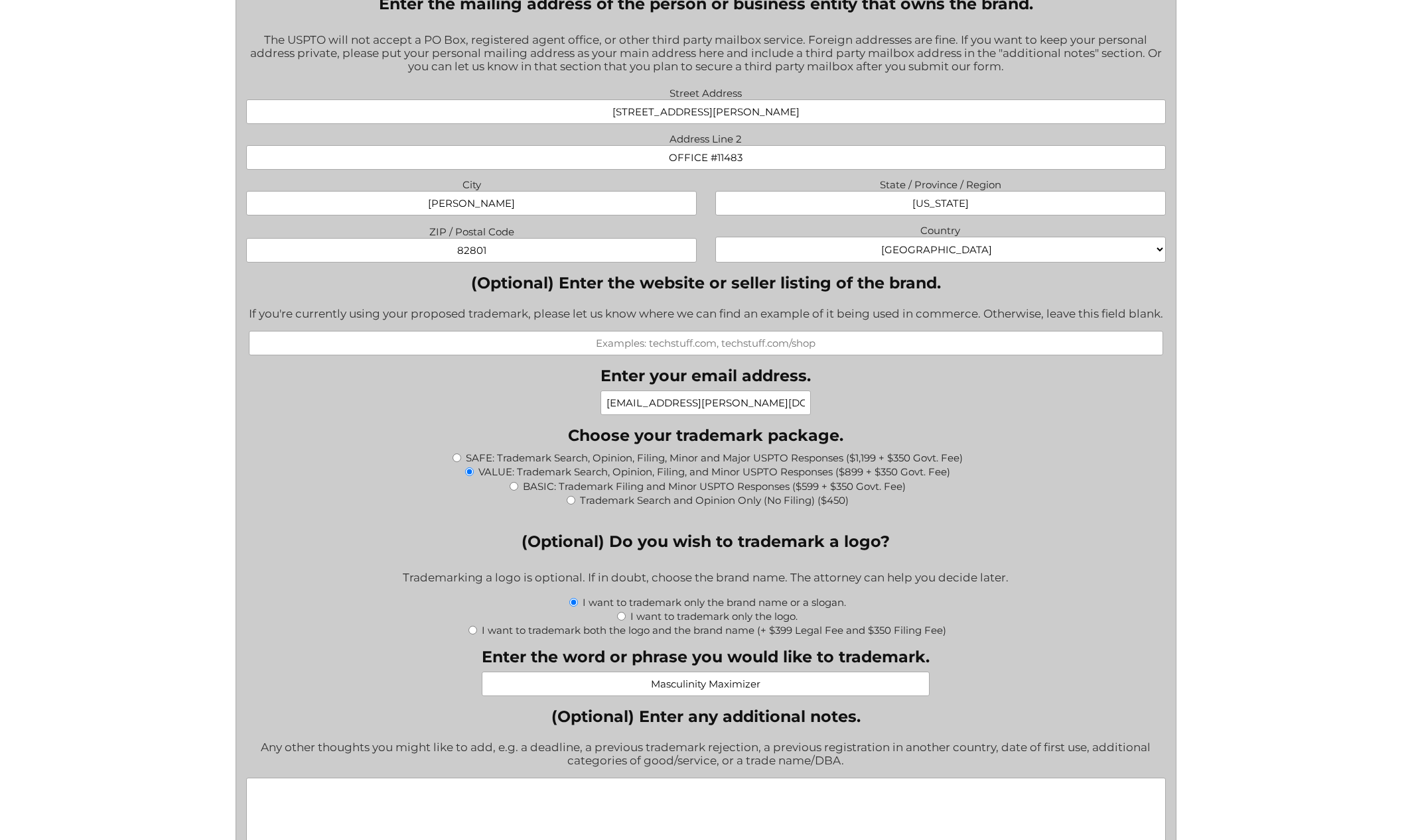
scroll to position [1195, 0]
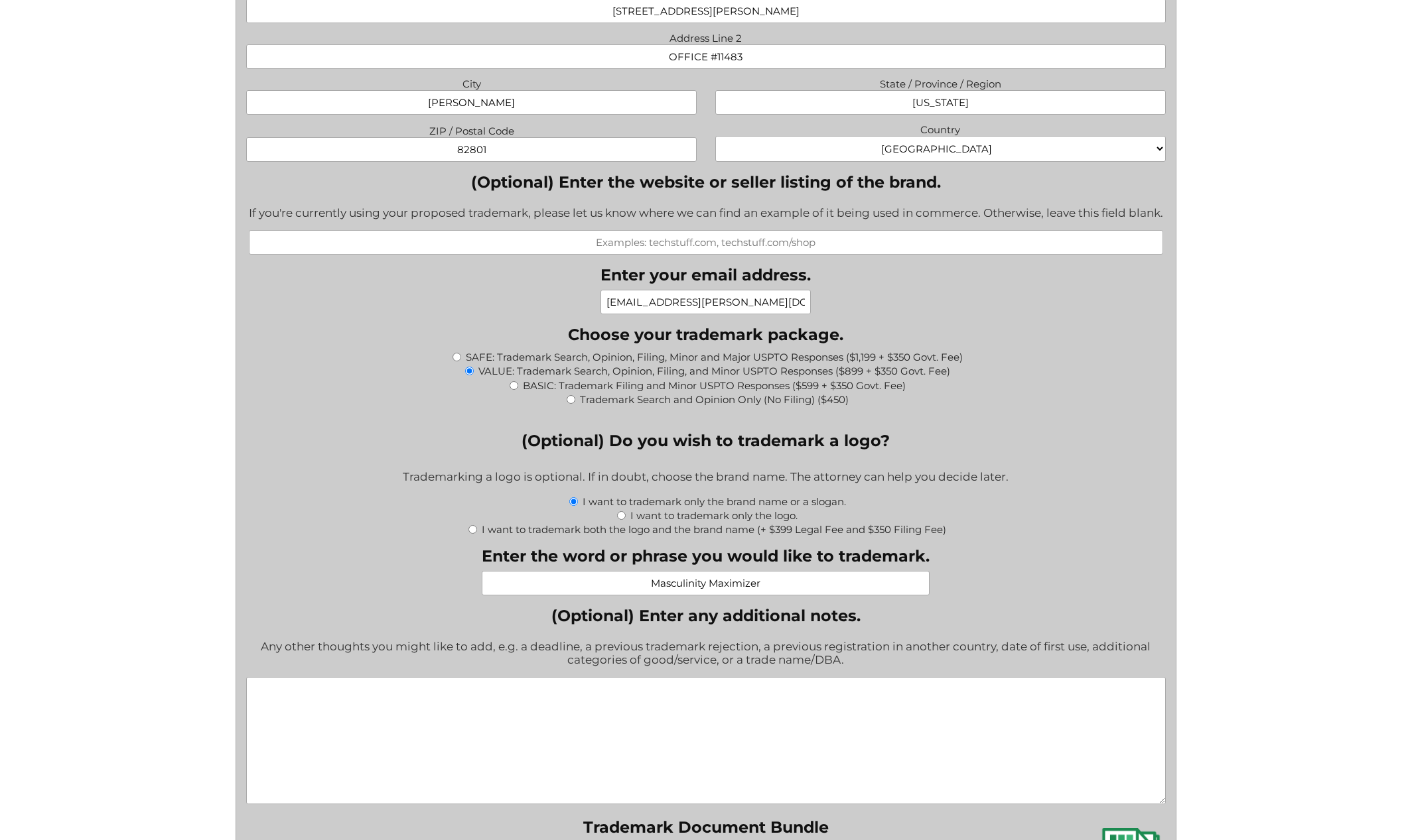
click at [293, 710] on textarea "(Optional) Enter any additional notes." at bounding box center [706, 741] width 919 height 127
paste textarea "Naturix"
click at [671, 709] on textarea "Naturix" at bounding box center [706, 741] width 919 height 127
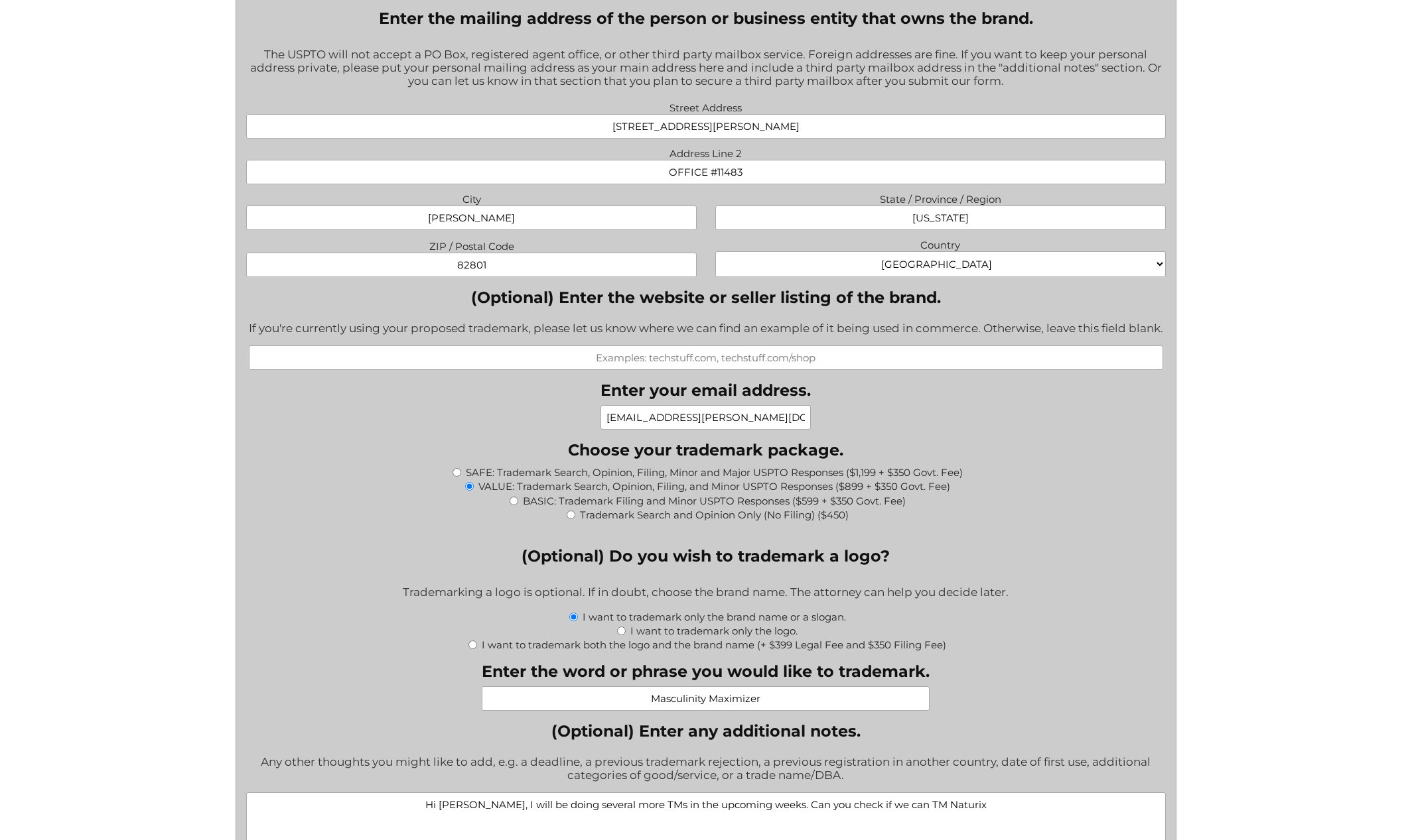
scroll to position [1216, 0]
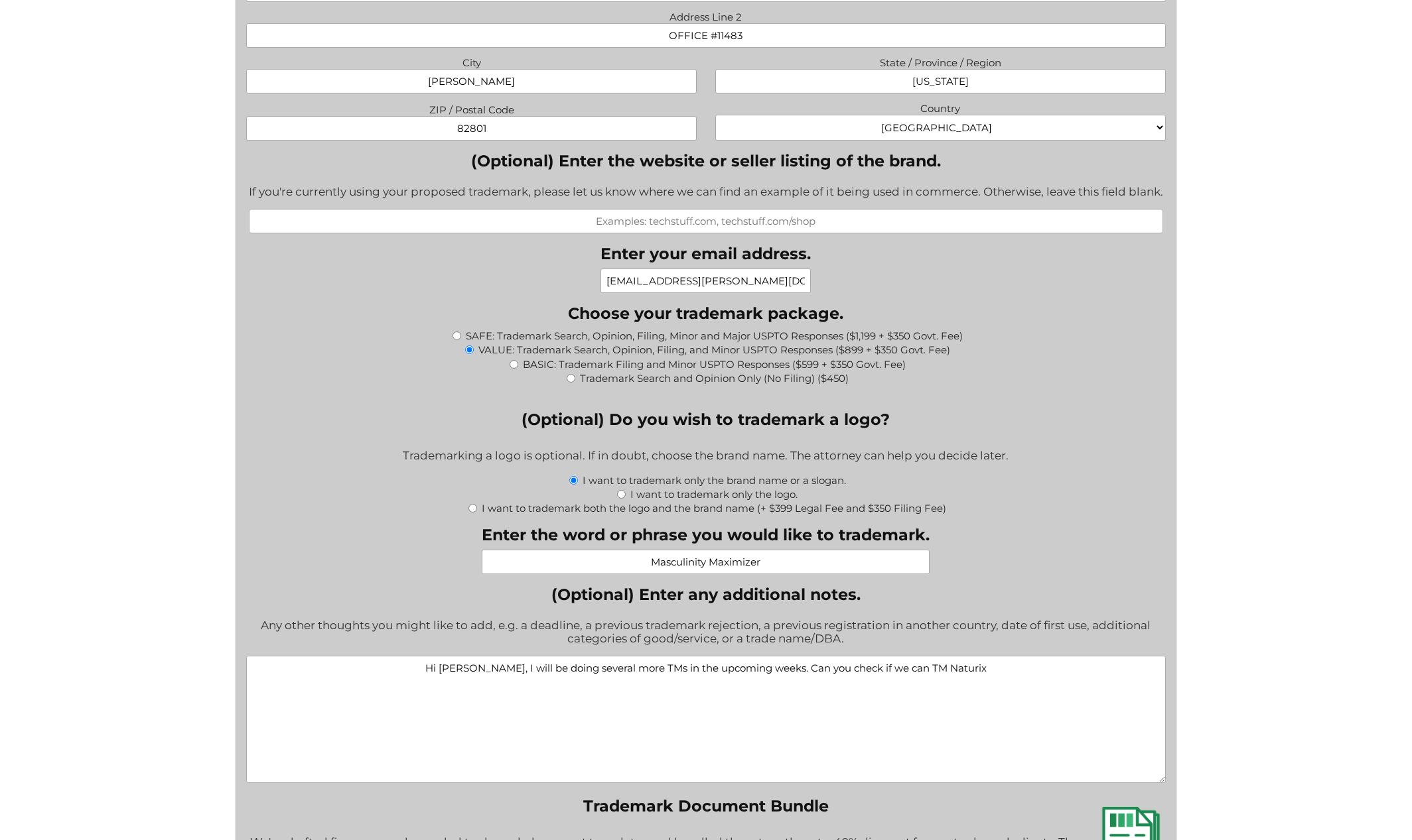
click at [718, 575] on input "Masculinity Maximizer" at bounding box center [705, 562] width 447 height 24
click at [987, 681] on textarea "Hi Jeremy, I will be doing several more TMs in the upcoming weeks. Can you chec…" at bounding box center [706, 719] width 919 height 127
click at [926, 686] on textarea "Hi Jeremy, I will be doing several more TMs in the upcoming weeks. Can you chec…" at bounding box center [706, 719] width 919 height 127
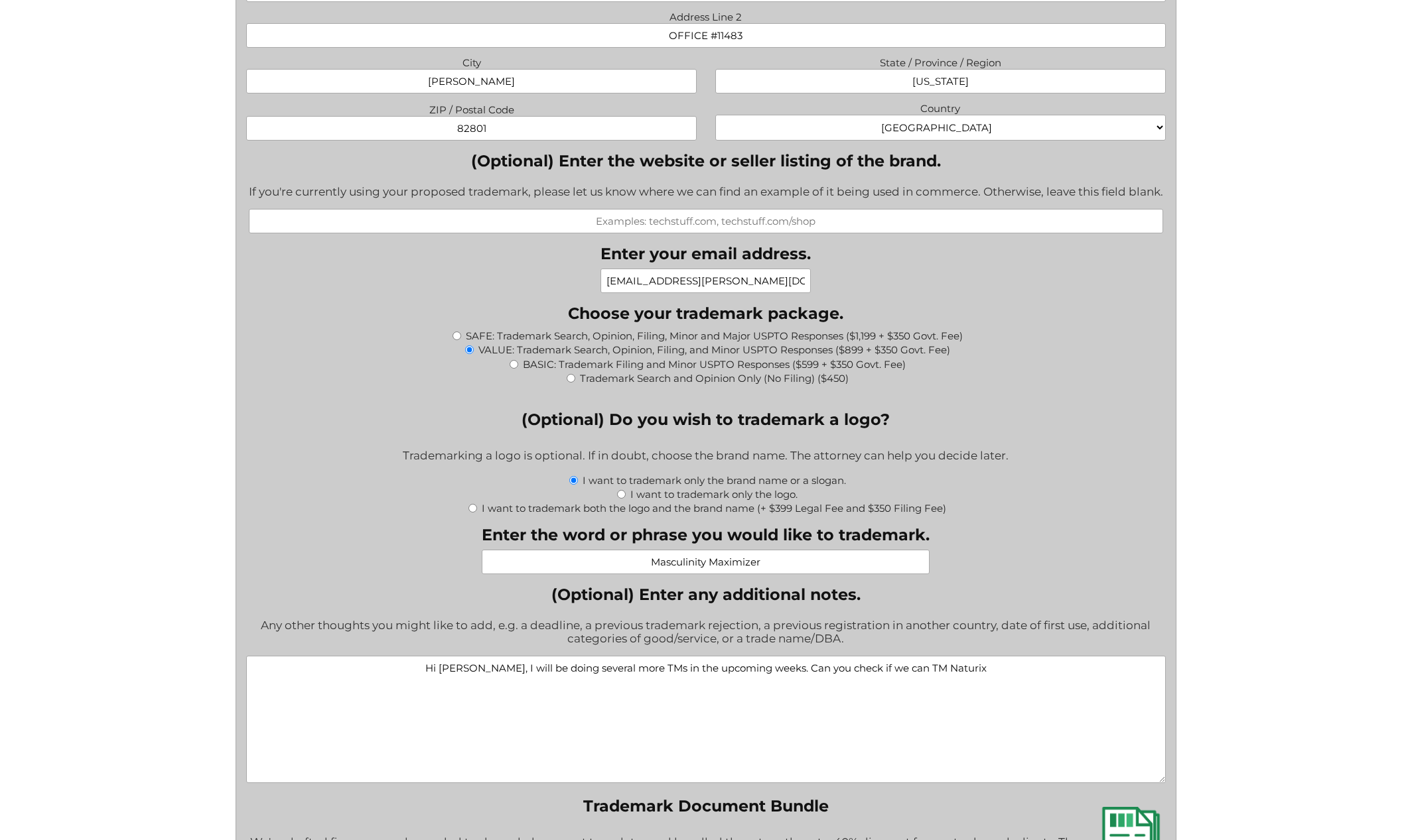
paste textarea "Masculinity Maximizer"
drag, startPoint x: 1078, startPoint y: 686, endPoint x: 115, endPoint y: 664, distance: 963.3
click at [115, 664] on div "File a Trademark Application Fill out this form to get the process started on y…" at bounding box center [706, 311] width 1412 height 3054
click at [507, 683] on textarea "Hi Jeremy, I will be doing several more TMs in the upcoming weeks. Can you chec…" at bounding box center [706, 719] width 919 height 127
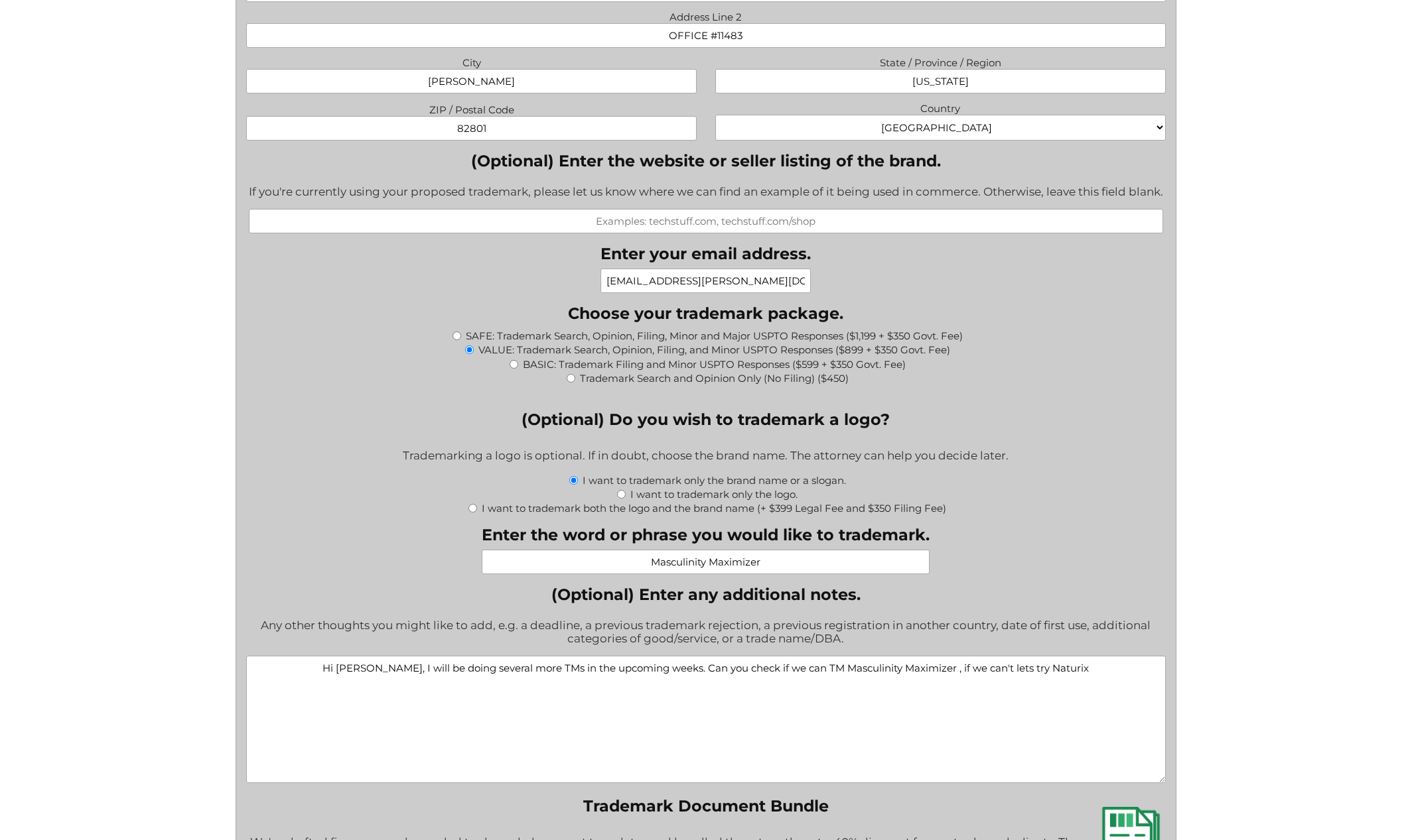
click at [507, 683] on textarea "Hi Jeremy, I will be doing several more TMs in the upcoming weeks. Can you chec…" at bounding box center [706, 719] width 919 height 127
paste textarea "I'll be pursuing several additional trademarks over the next few weeks. Could y…"
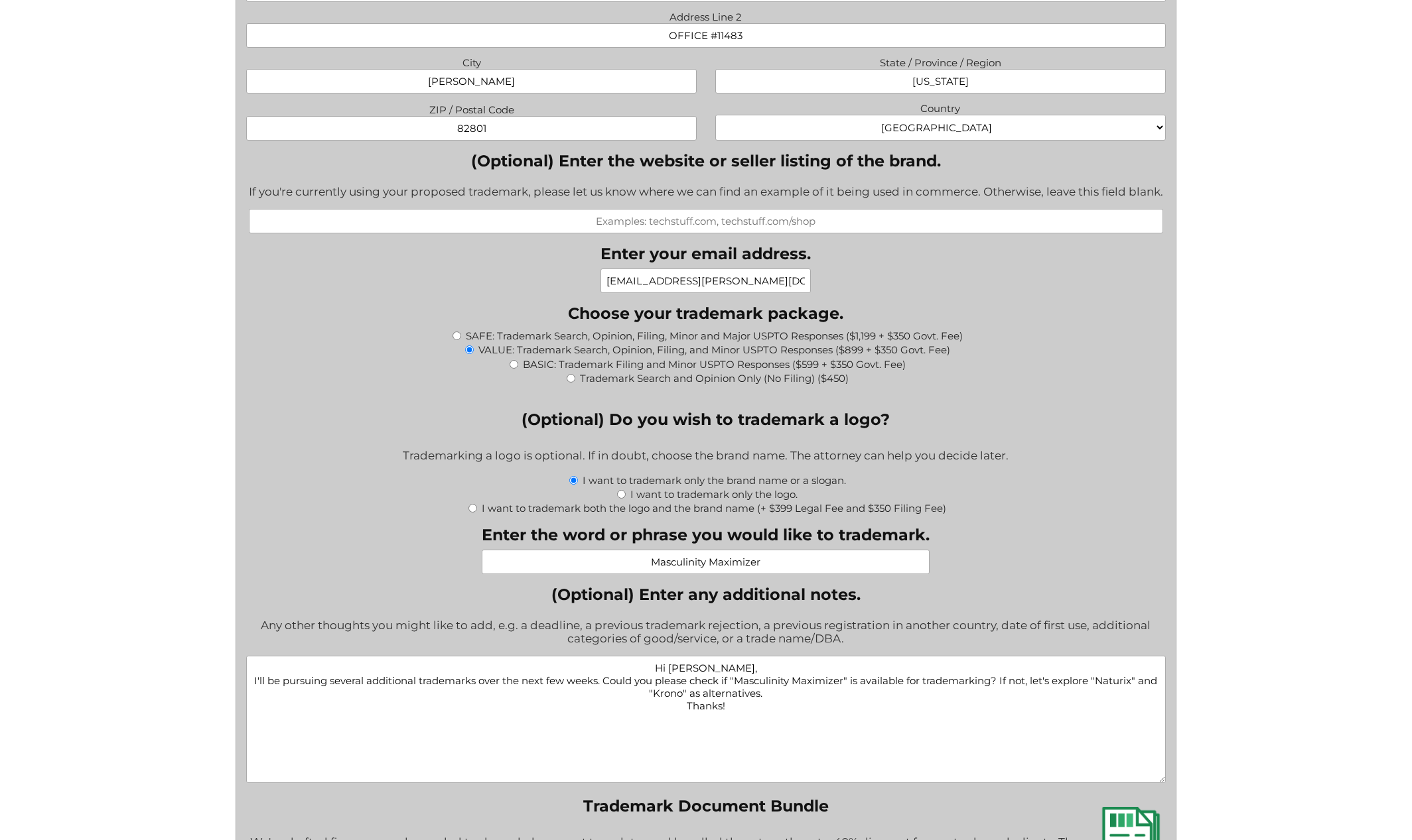
click at [472, 734] on textarea "Hi Jeremy, I'll be pursuing several additional trademarks over the next few wee…" at bounding box center [706, 719] width 919 height 127
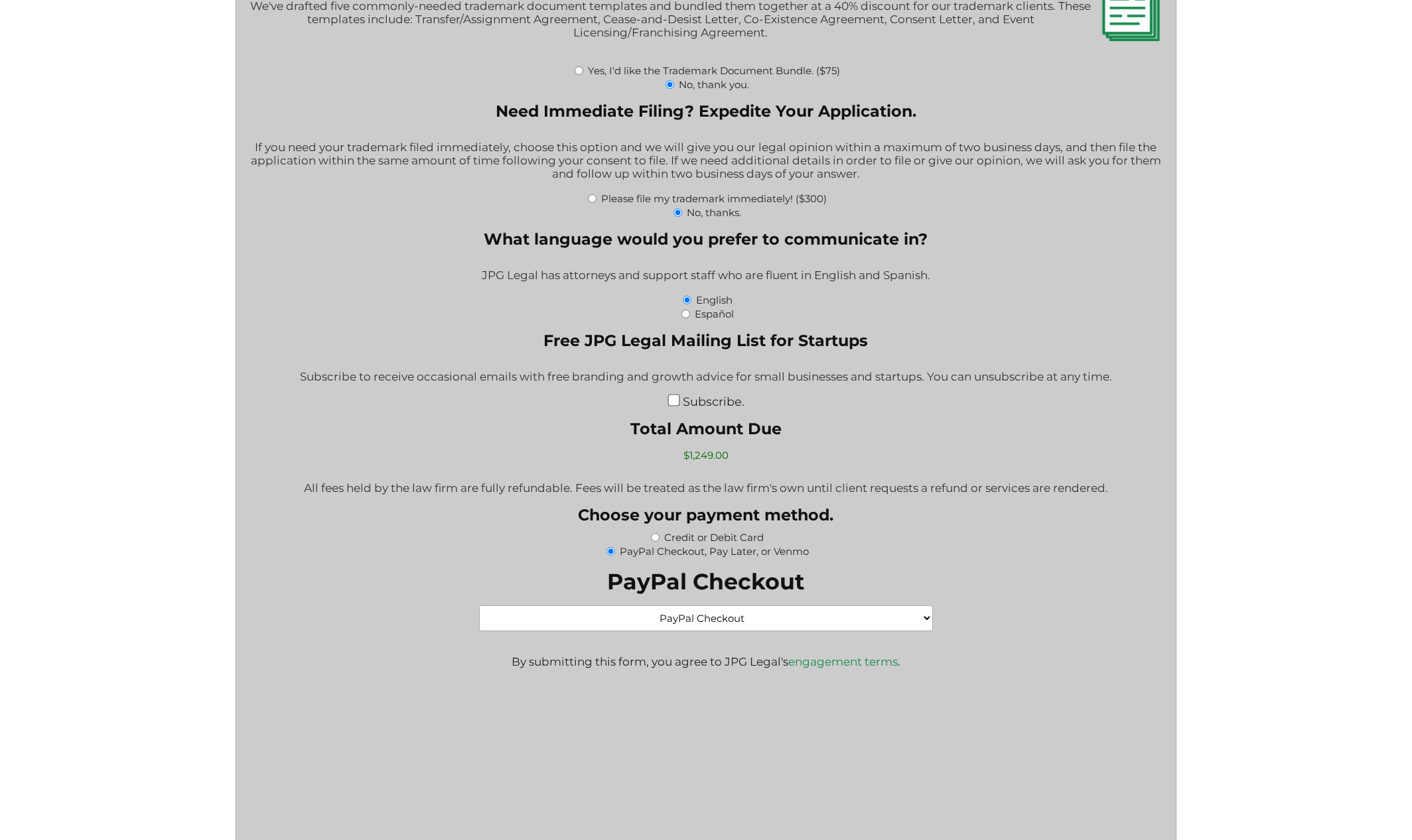
scroll to position [2180, 0]
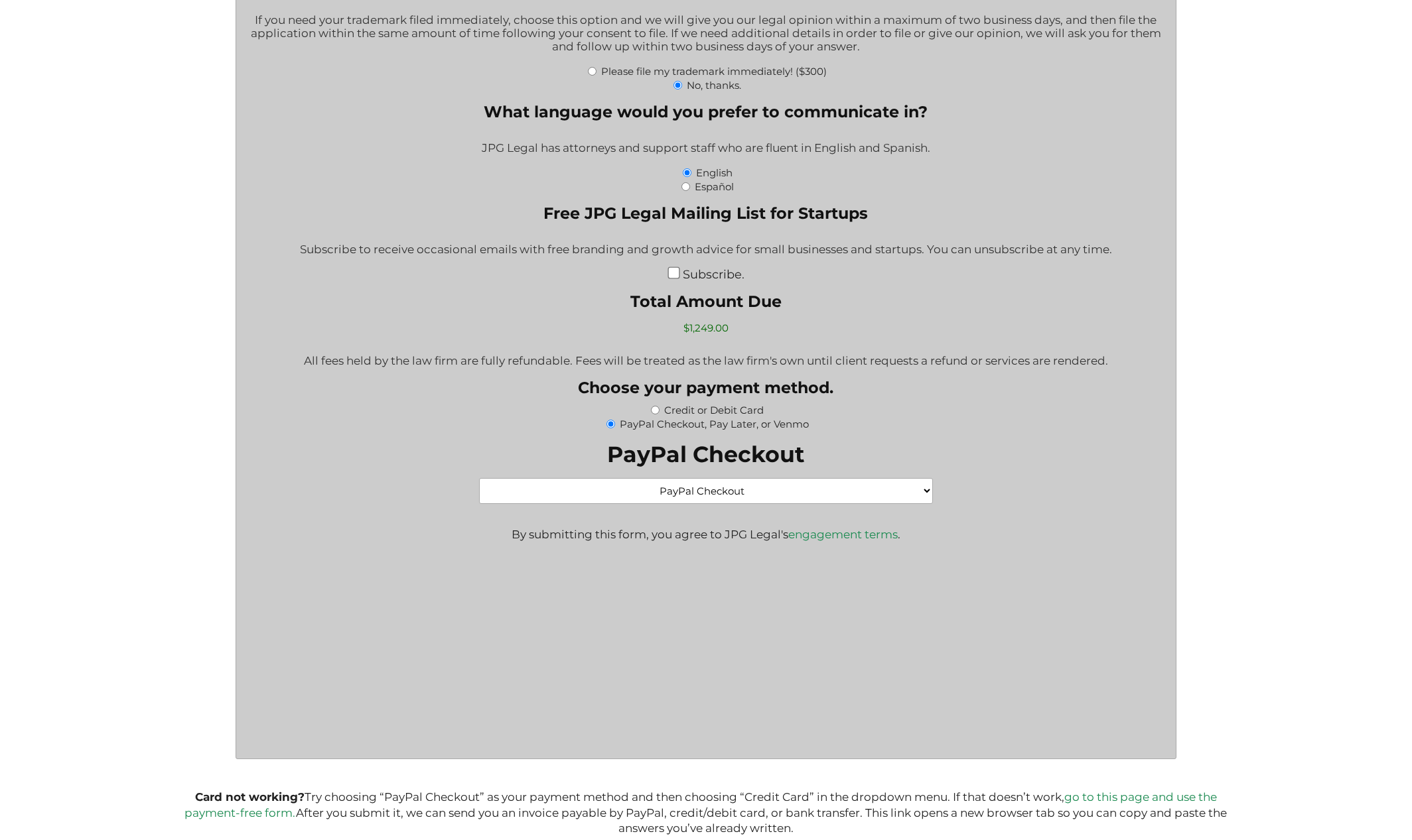
type textarea "Hi Jeremy, I'll be pursuing several additional trademarks over the next few wee…"
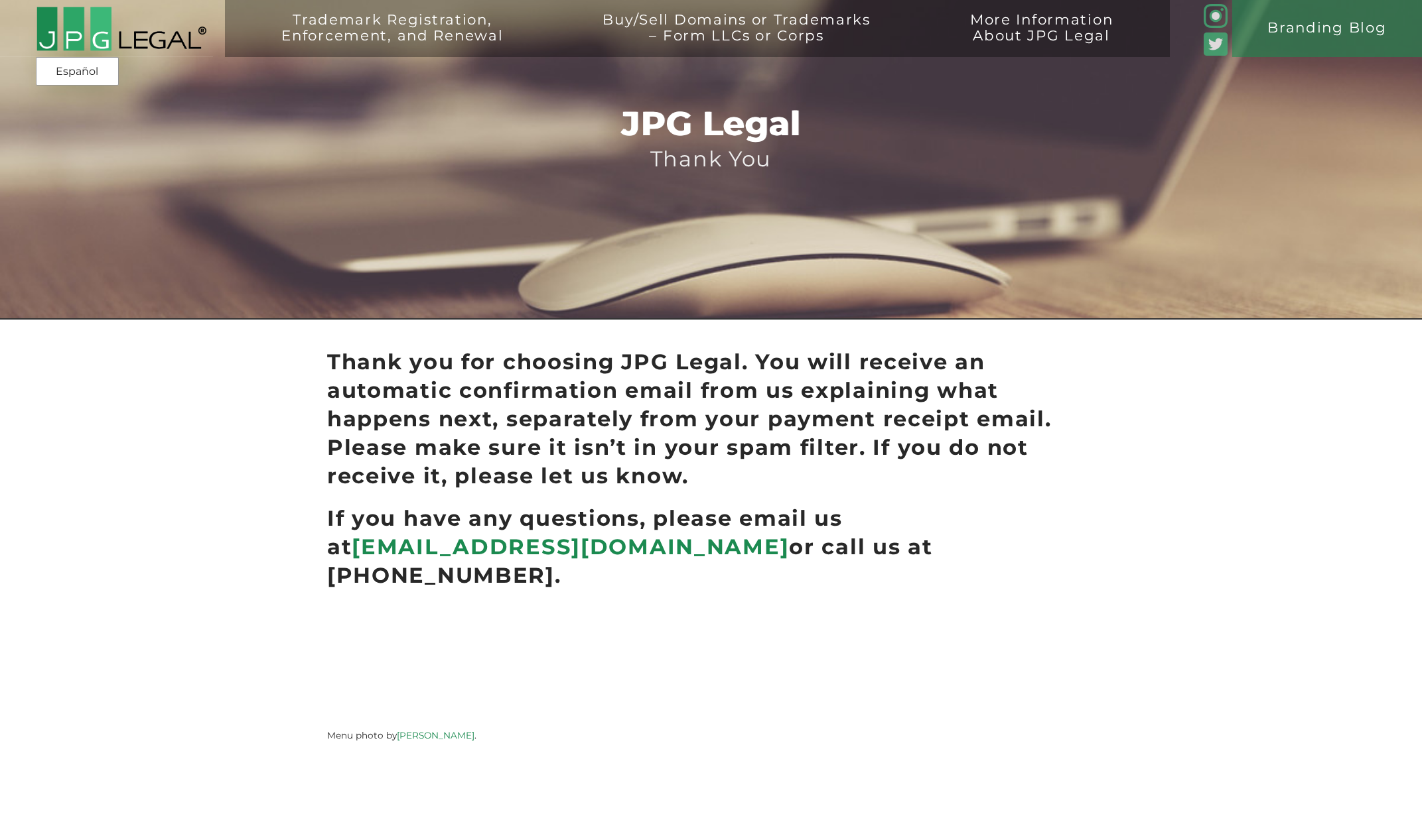
click at [162, 53] on link at bounding box center [106, 34] width 213 height 57
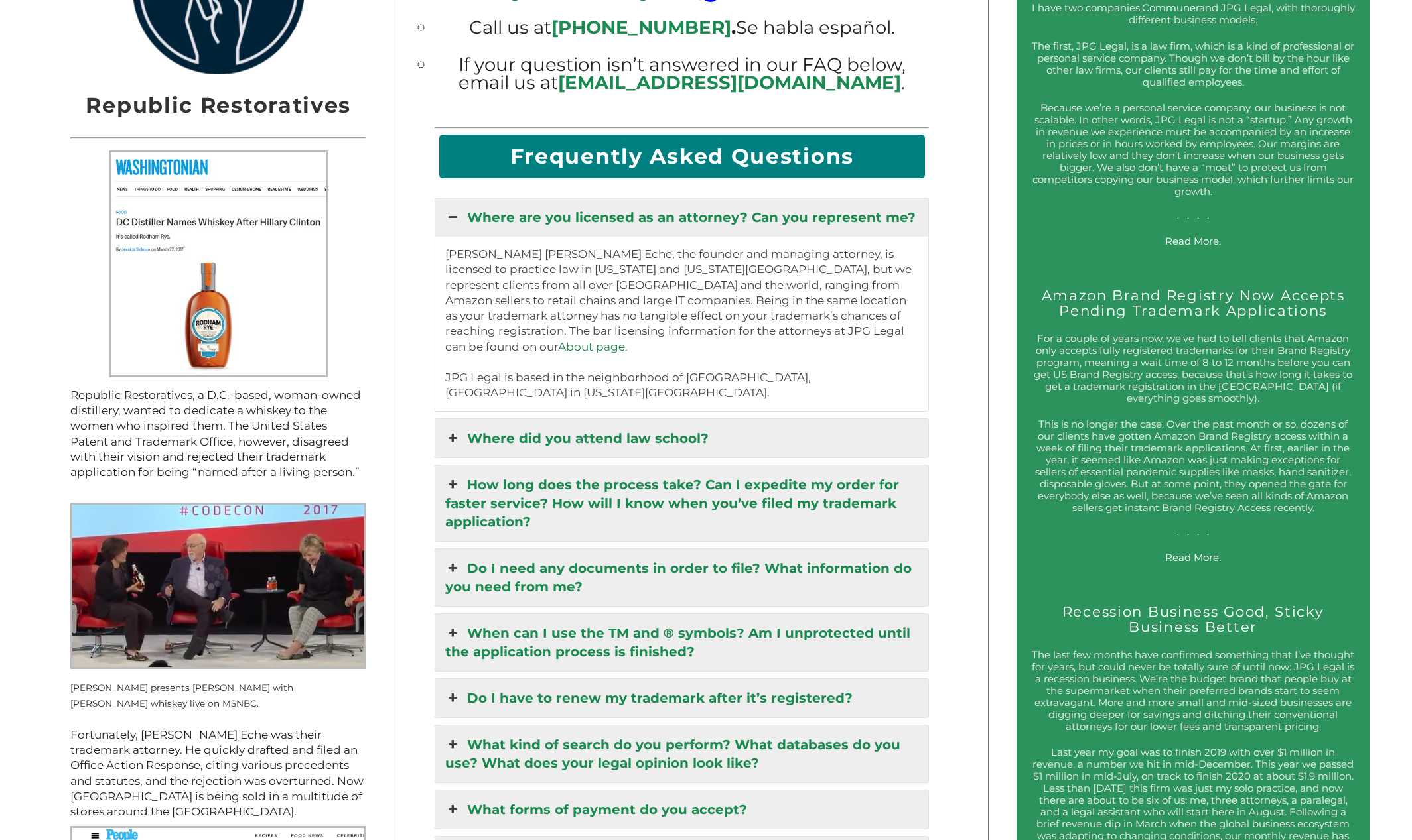
scroll to position [1188, 0]
